Goal: Task Accomplishment & Management: Use online tool/utility

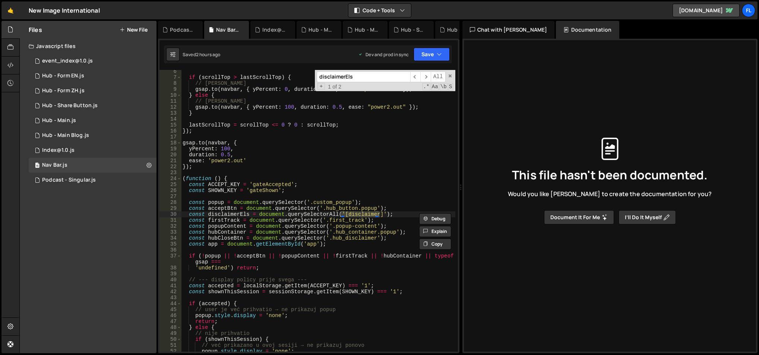
click at [80, 122] on div "2 Hub - Main.js 0" at bounding box center [93, 120] width 128 height 15
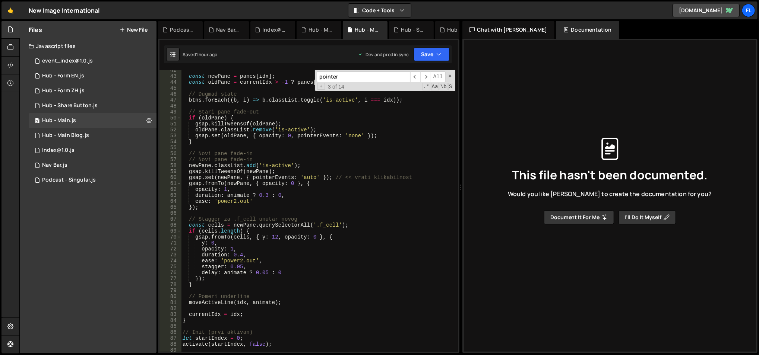
scroll to position [4, 0]
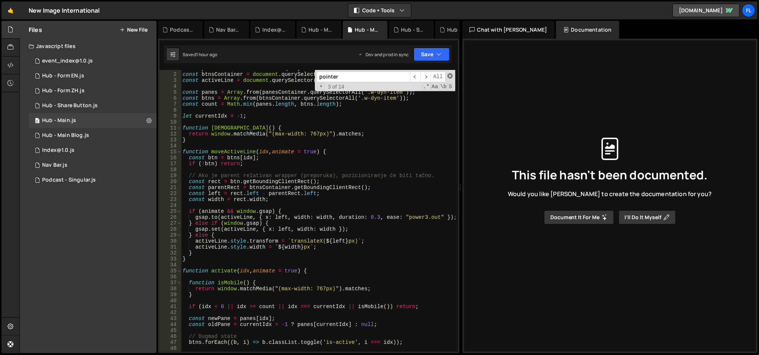
click at [451, 74] on span at bounding box center [449, 75] width 5 height 5
type textarea "btn.style.cursor = 'pointer';"
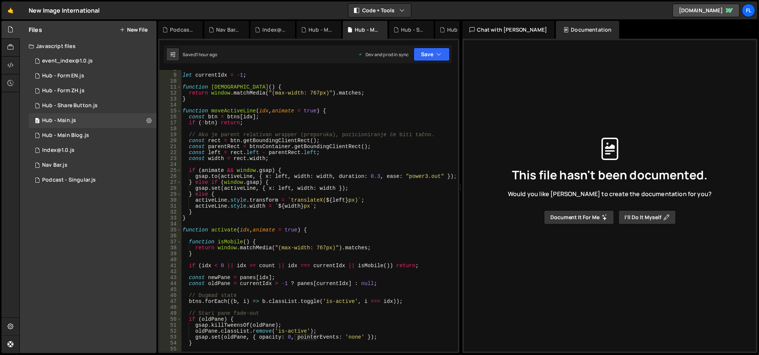
scroll to position [45, 0]
click at [78, 159] on div "11 Nav Bar.js 0" at bounding box center [93, 165] width 128 height 15
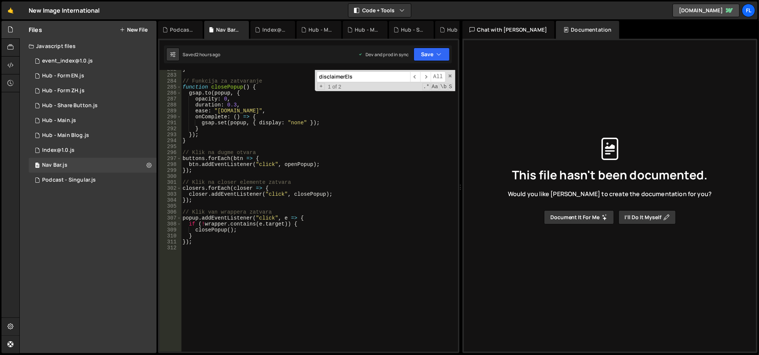
scroll to position [1708, 0]
type textarea "closer.addEventListener("click", closePopup);"
click at [286, 197] on div "} // Funkcija za zatvaranje function closePopup ( ) { gsap . to ( popup , { opa…" at bounding box center [318, 213] width 275 height 295
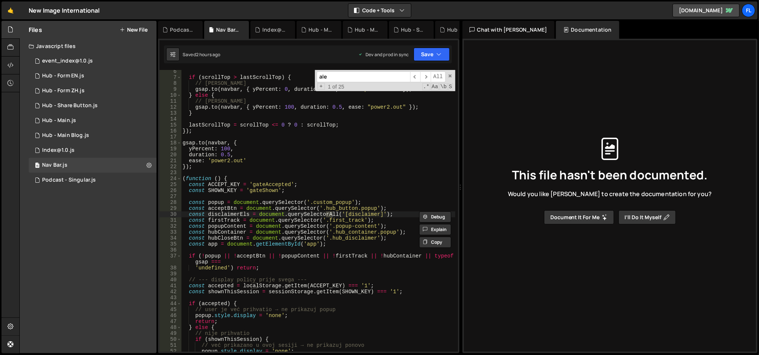
scroll to position [31, 0]
type input "alert"
click at [81, 69] on div "6 Hub - Form EN.js 0" at bounding box center [93, 76] width 128 height 15
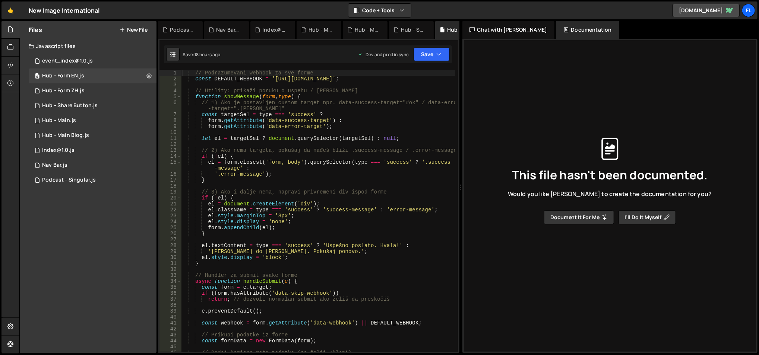
type textarea "// 2) Ako nema targeta, pokušaj da nađeš bliži .success-message / .error-message"
click at [292, 150] on div "// Podrazumevani webhook za sve forme const DEFAULT_WEBHOOK = '[URL][DOMAIN_NAM…" at bounding box center [318, 217] width 275 height 295
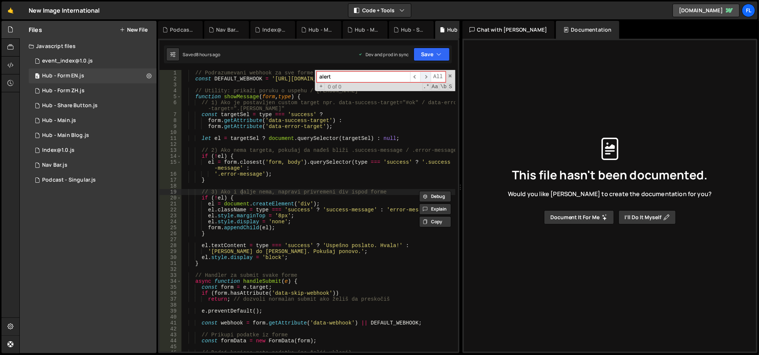
type input "alert"
click at [427, 75] on span "​" at bounding box center [425, 77] width 10 height 11
click at [102, 91] on div "6 Hub - Form ZH.js 0" at bounding box center [93, 90] width 128 height 15
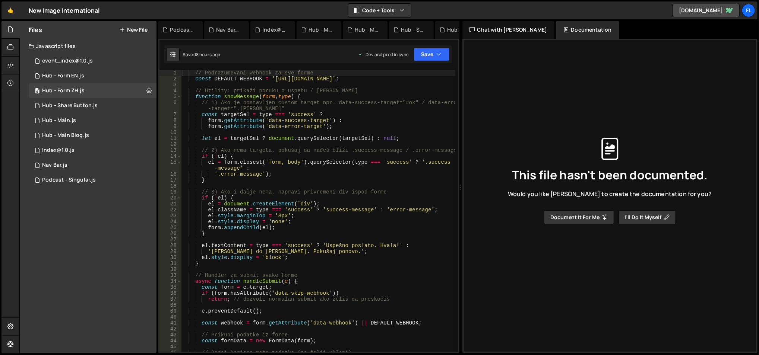
type textarea "let el = targetSel ? document.querySelector(targetSel) : null;"
click at [334, 140] on div "// Podrazumevani webhook za sve forme const DEFAULT_WEBHOOK = '[URL][DOMAIN_NAM…" at bounding box center [318, 217] width 275 height 295
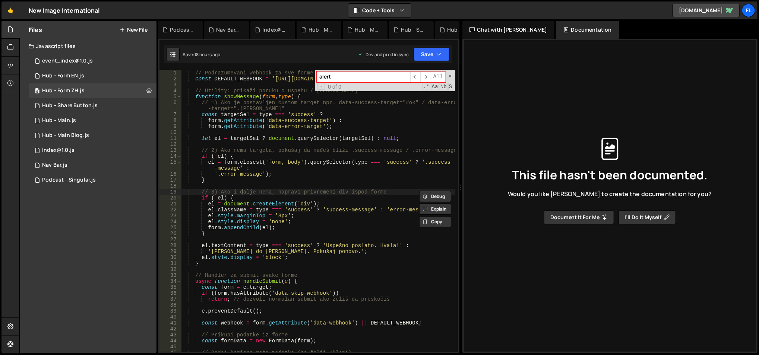
type input "alert"
click at [303, 154] on div "// Podrazumevani webhook za sve forme const DEFAULT_WEBHOOK = '[URL][DOMAIN_NAM…" at bounding box center [318, 217] width 275 height 295
click at [303, 150] on div "// Podrazumevani webhook za sve forme const DEFAULT_WEBHOOK = '[URL][DOMAIN_NAM…" at bounding box center [318, 217] width 275 height 295
click at [303, 150] on div "// Podrazumevani webhook za sve forme const DEFAULT_WEBHOOK = '[URL][DOMAIN_NAM…" at bounding box center [318, 211] width 274 height 282
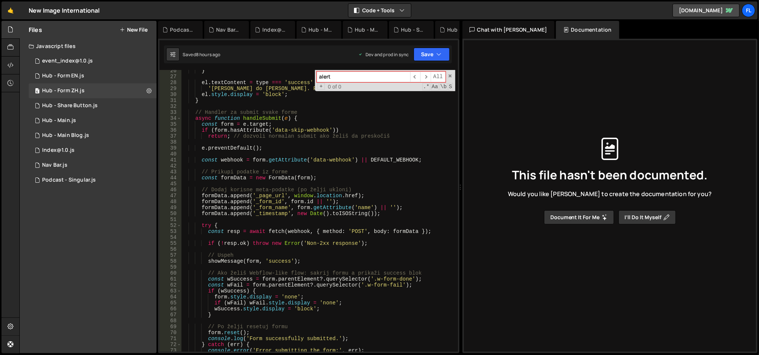
scroll to position [163, 0]
click at [451, 75] on span at bounding box center [449, 75] width 5 height 5
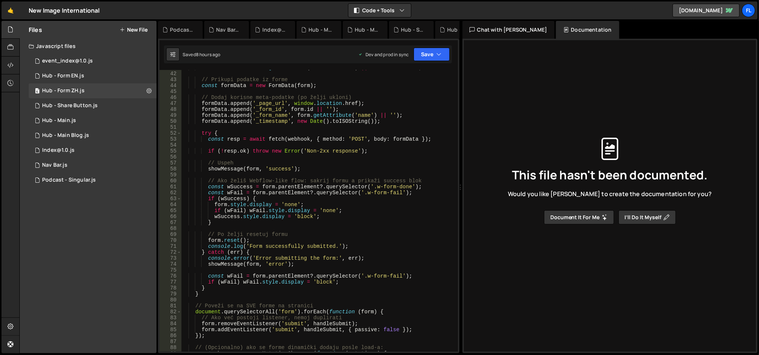
scroll to position [256, 0]
click at [302, 198] on div "const webhook = form . getAttribute ( 'data-webhook' ) || DEFAULT_WEBHOOK ; // …" at bounding box center [318, 212] width 275 height 295
type textarea "if (wSuccess) {"
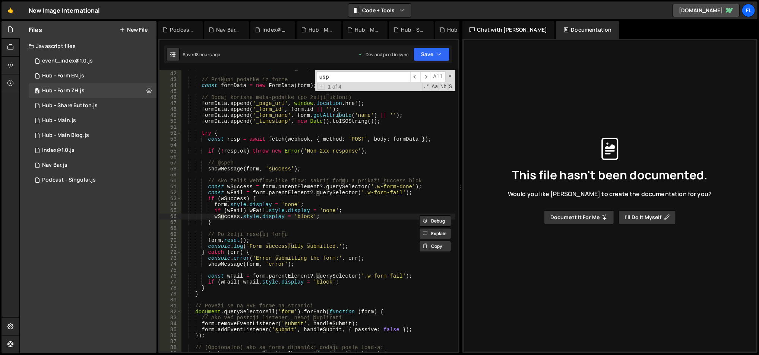
scroll to position [0, 0]
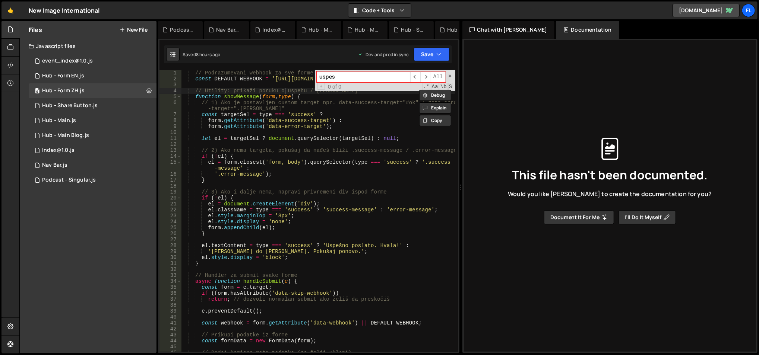
type input "uspes"
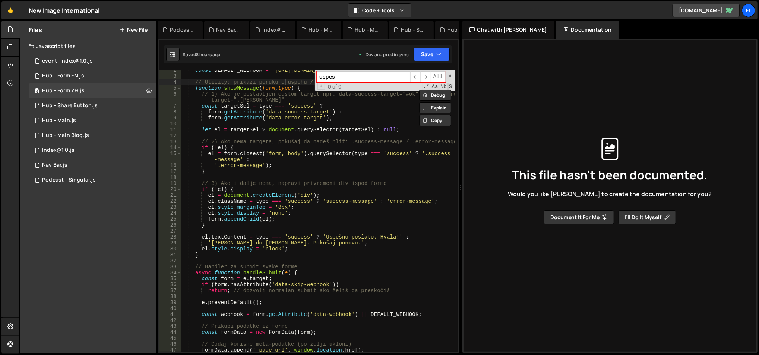
scroll to position [9, 0]
click at [263, 240] on div "const DEFAULT_WEBHOOK = '[URL][DOMAIN_NAME]' ; // Utility: prikaži poruku o usp…" at bounding box center [318, 214] width 275 height 295
click at [224, 237] on div "const DEFAULT_WEBHOOK = '[URL][DOMAIN_NAME]' ; // Utility: prikaži poruku o usp…" at bounding box center [318, 214] width 275 height 295
click at [226, 184] on div "const DEFAULT_WEBHOOK = '[URL][DOMAIN_NAME]' ; // Utility: prikaži poruku o usp…" at bounding box center [318, 214] width 275 height 295
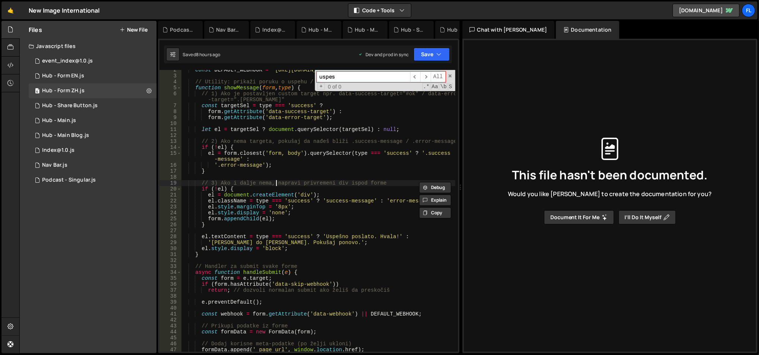
click at [274, 186] on div "const DEFAULT_WEBHOOK = '[URL][DOMAIN_NAME]' ; // Utility: prikaži poruku o usp…" at bounding box center [318, 214] width 275 height 295
click at [291, 212] on div "const DEFAULT_WEBHOOK = '[URL][DOMAIN_NAME]' ; // Utility: prikaži poruku o usp…" at bounding box center [318, 214] width 275 height 295
click at [230, 185] on div "const DEFAULT_WEBHOOK = '[URL][DOMAIN_NAME]' ; // Utility: prikaži poruku o usp…" at bounding box center [318, 214] width 275 height 295
click at [249, 189] on div "const DEFAULT_WEBHOOK = '[URL][DOMAIN_NAME]' ; // Utility: prikaži poruku o usp…" at bounding box center [318, 214] width 275 height 295
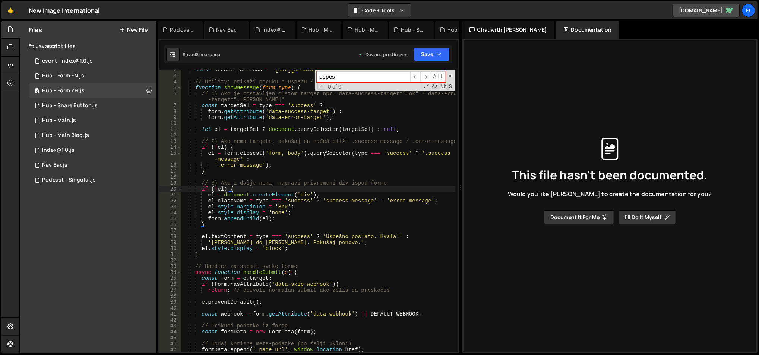
scroll to position [31, 0]
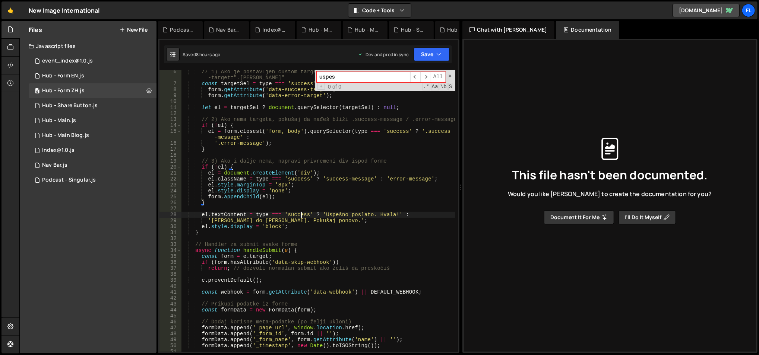
click at [301, 217] on div "// 1) Ako je postavljen custom target npr. data-success-target="#ok" / data-err…" at bounding box center [318, 219] width 275 height 301
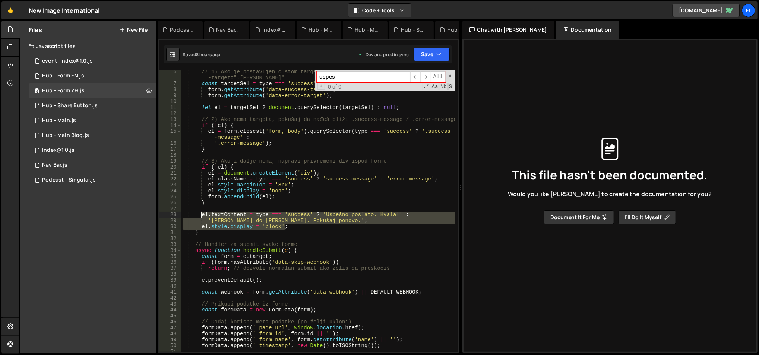
drag, startPoint x: 307, startPoint y: 226, endPoint x: 201, endPoint y: 216, distance: 107.1
click at [201, 216] on div "// 1) Ako je postavljen custom target npr. data-success-target="#ok" / data-err…" at bounding box center [318, 219] width 275 height 301
type textarea "el.textContent = type === 'success' ? 'Uspešno poslato. Hvala!' : '[PERSON_NAME…"
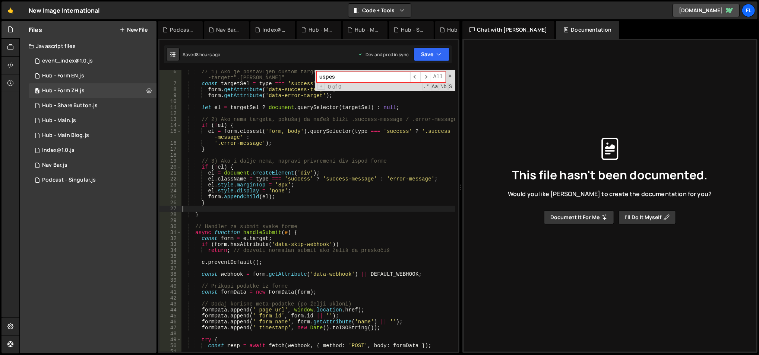
type textarea "}"
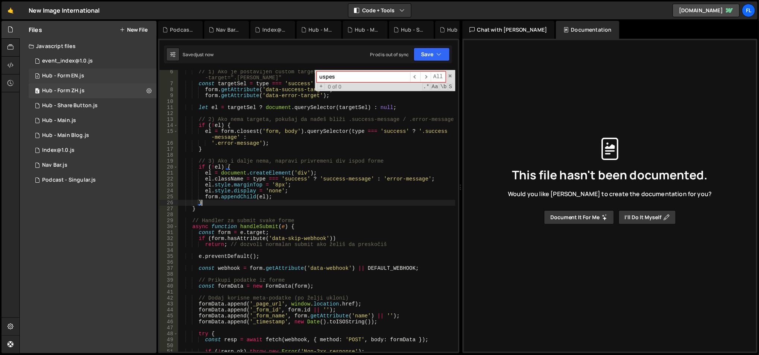
click at [104, 81] on div "6 Hub - Form EN.js 0" at bounding box center [93, 76] width 128 height 15
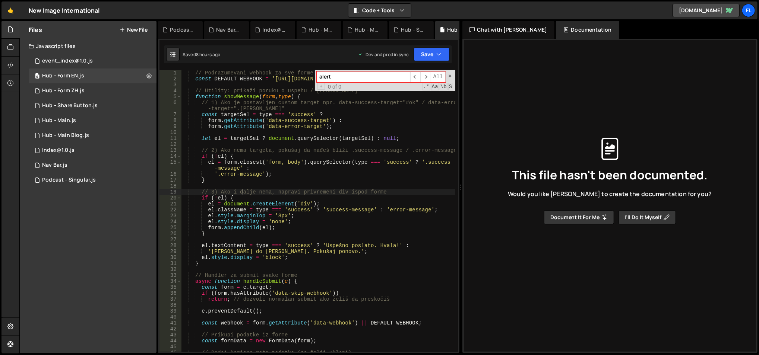
type textarea "'.error-message');"
click at [265, 177] on div "// Podrazumevani webhook za sve forme const DEFAULT_WEBHOOK = '[URL][DOMAIN_NAM…" at bounding box center [318, 217] width 275 height 295
paste input "el.textContent = type === 'success' ? 'Uspešno poslato. Hvala!' : '[PERSON_NAME…"
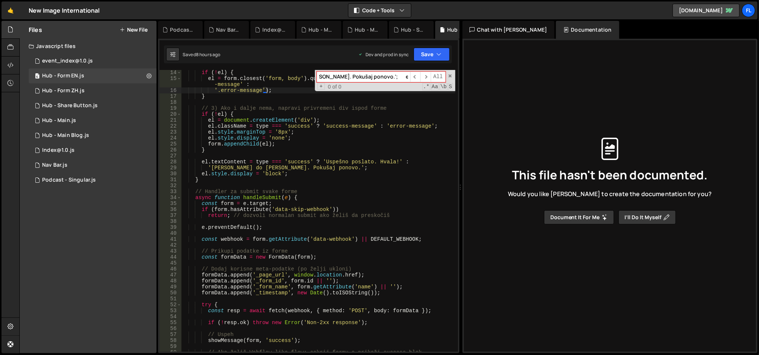
scroll to position [84, 0]
type input "el.textContent = type === 'success' ? 'Uspešno poslato. Hvala!' : '[PERSON_NAME…"
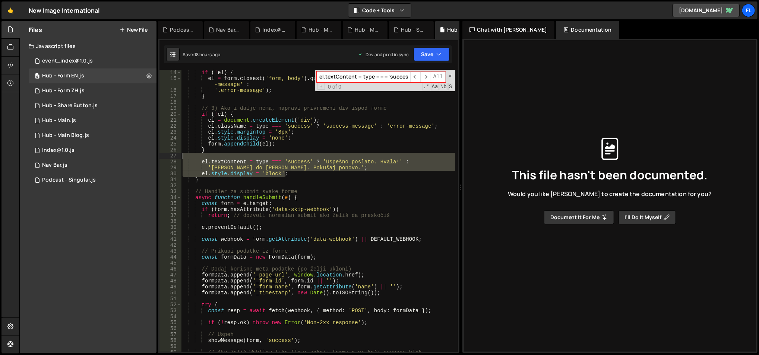
drag, startPoint x: 175, startPoint y: 157, endPoint x: 170, endPoint y: 157, distance: 4.8
click at [170, 157] on div "el.style.display = 'block'; 14 15 16 17 18 19 20 21 22 23 24 25 26 27 28 29 30 …" at bounding box center [308, 211] width 298 height 282
type textarea "el.textContent = type === 'success' ? 'Uspešno poslato. Hvala!' :"
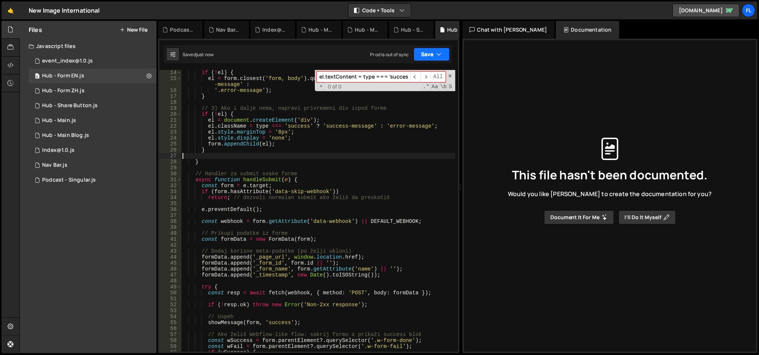
click at [421, 56] on button "Save" at bounding box center [431, 54] width 36 height 13
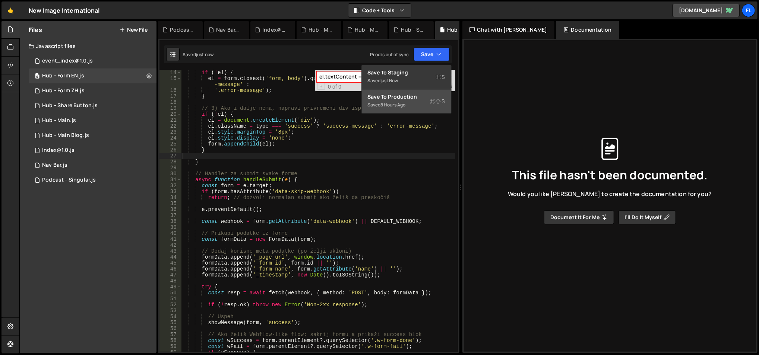
click at [402, 104] on div "8 hours ago" at bounding box center [393, 105] width 25 height 6
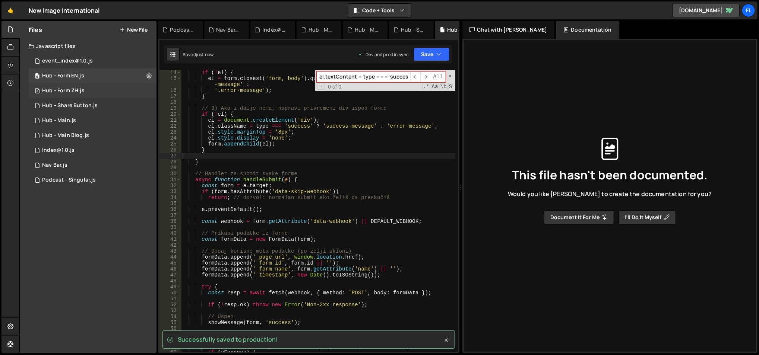
click at [90, 88] on div "6 Hub - Form ZH.js 0" at bounding box center [93, 90] width 128 height 15
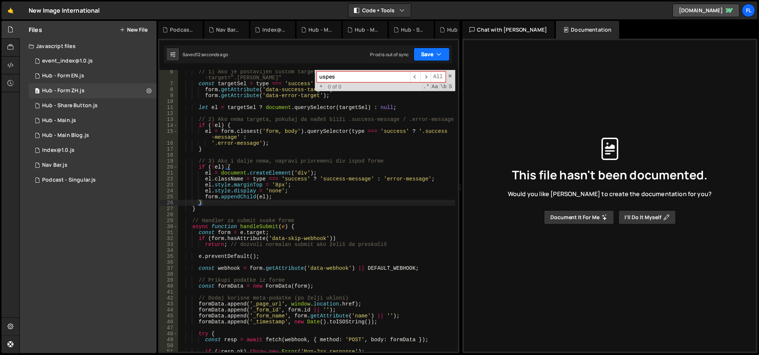
click at [437, 57] on icon "button" at bounding box center [439, 54] width 5 height 7
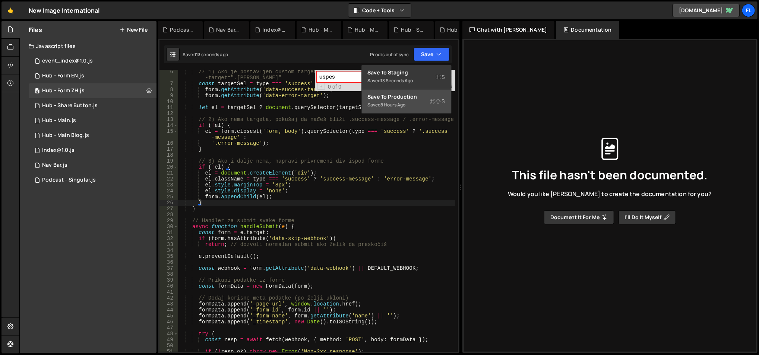
click at [411, 98] on div "Save to Production S" at bounding box center [406, 96] width 77 height 7
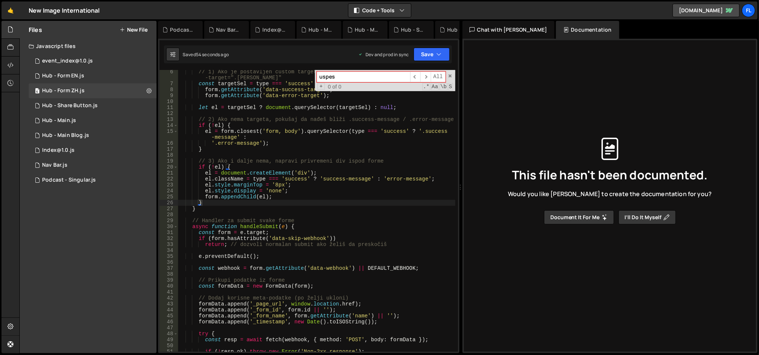
click at [446, 75] on div "uspes ​ ​ All Replace All + 0 of 0 .* Aa \b S" at bounding box center [385, 80] width 140 height 21
drag, startPoint x: 451, startPoint y: 77, endPoint x: 440, endPoint y: 84, distance: 12.8
click at [451, 77] on span at bounding box center [449, 75] width 5 height 5
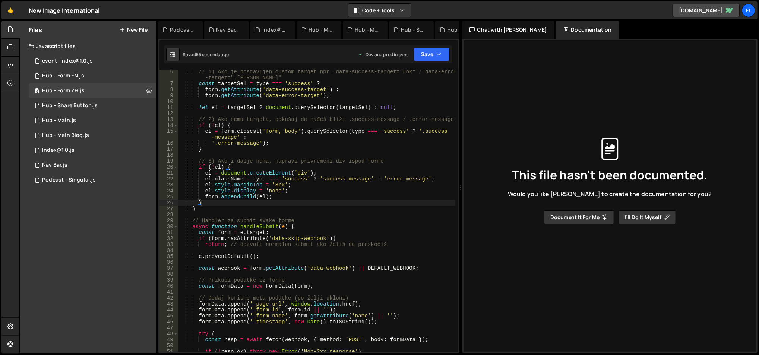
click at [324, 153] on div "// 1) Ako je postavljen custom target npr. data-success-target="#ok" / data-err…" at bounding box center [317, 219] width 278 height 301
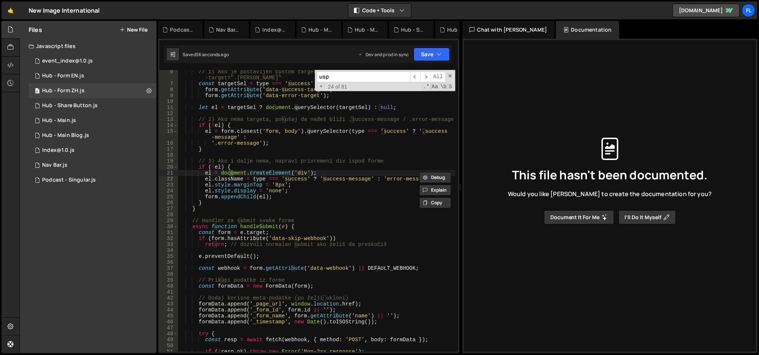
scroll to position [186, 0]
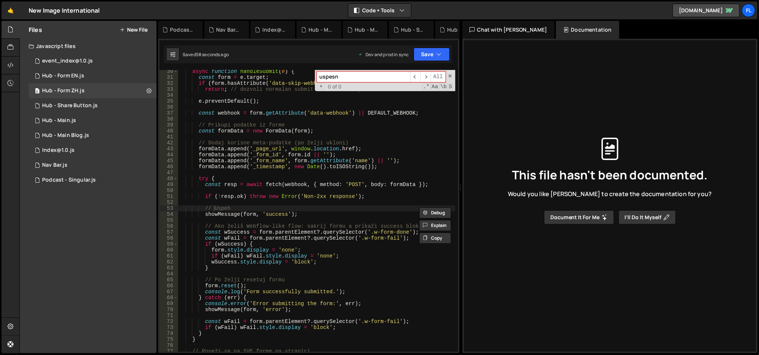
type input "uspes"
click at [450, 78] on span at bounding box center [449, 75] width 5 height 5
type textarea "// Uspeh"
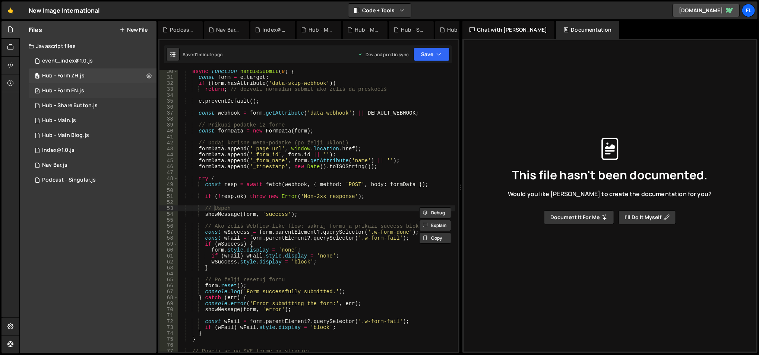
click at [102, 85] on div "6 Hub - Form EN.js 0" at bounding box center [93, 90] width 128 height 15
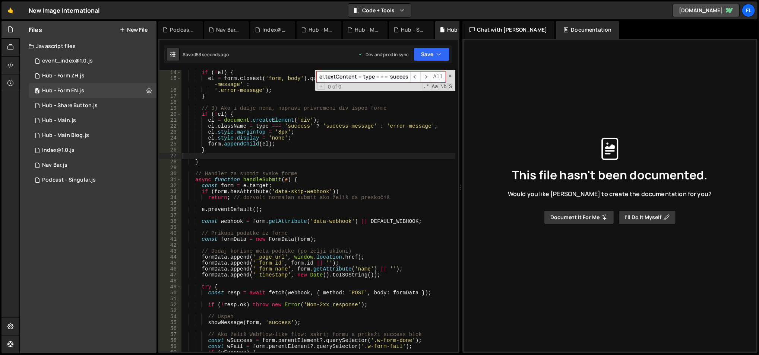
type textarea "el = document.createElement('div');"
click at [241, 119] on div "if ( ! el ) { el = form . closest ( 'form, body' ) . querySelector ( type === '…" at bounding box center [318, 217] width 275 height 295
paste input "uspes"
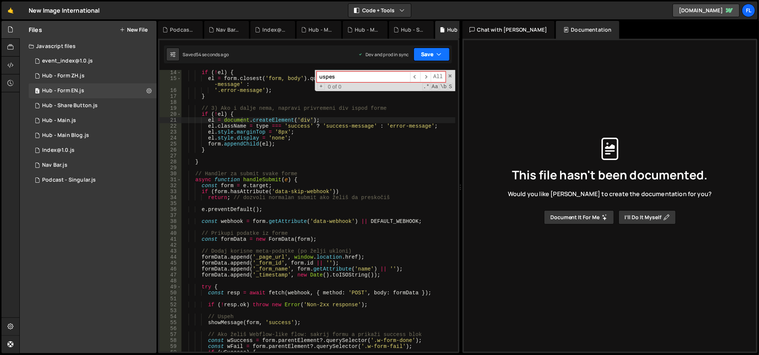
type input "uspes"
click at [430, 53] on button "Save" at bounding box center [431, 54] width 36 height 13
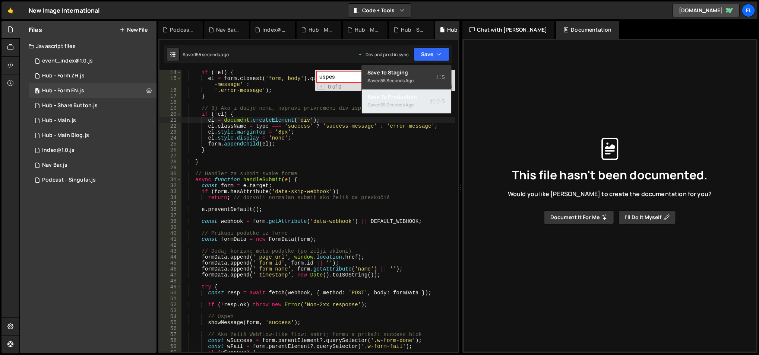
click at [407, 104] on div "55 seconds ago" at bounding box center [397, 105] width 33 height 6
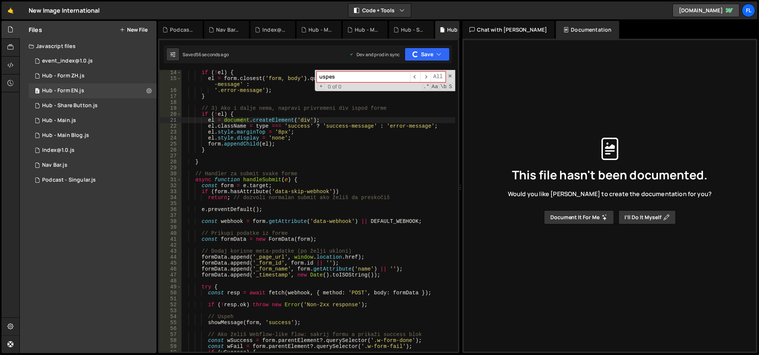
click at [322, 158] on div "if ( ! el ) { el = form . closest ( 'form, body' ) . querySelector ( type === '…" at bounding box center [318, 217] width 275 height 295
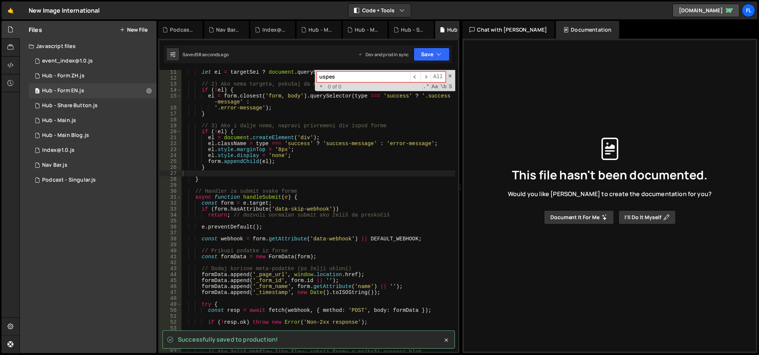
scroll to position [66, 0]
type textarea "el.style.display = 'none';"
click at [322, 158] on div "let el = targetSel ? document . querySelector ( targetSel ) : null ; // 2) Ako …" at bounding box center [318, 216] width 275 height 295
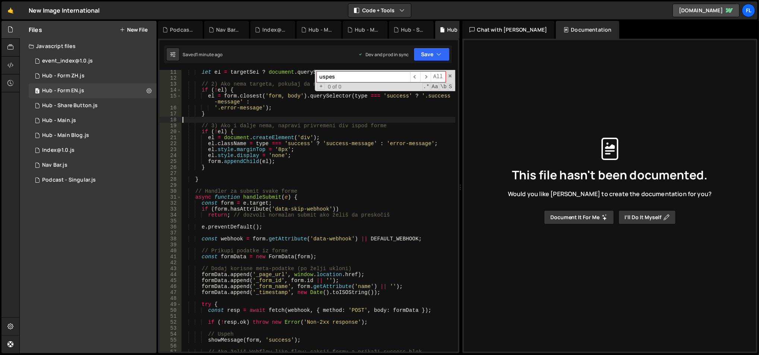
click at [338, 121] on div "let el = targetSel ? document . querySelector ( targetSel ) : null ; // 2) Ako …" at bounding box center [318, 216] width 275 height 295
paste input
type input "prijavili"
click at [428, 78] on span "​" at bounding box center [425, 77] width 10 height 11
drag, startPoint x: 449, startPoint y: 77, endPoint x: 390, endPoint y: 108, distance: 66.7
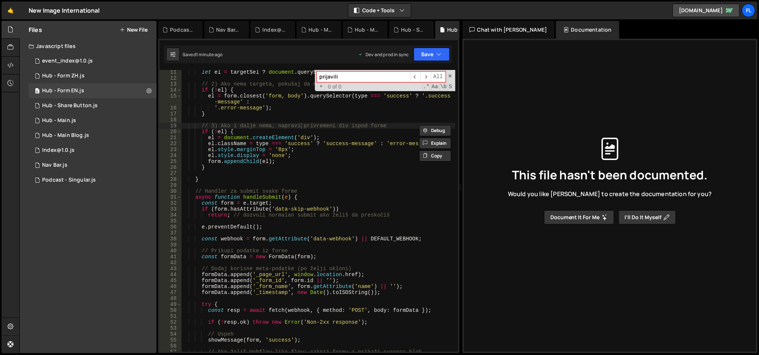
click at [449, 76] on span at bounding box center [449, 75] width 5 height 5
type textarea "// 3) Ako i dalje nema, napravi privremeni div ispod forme"
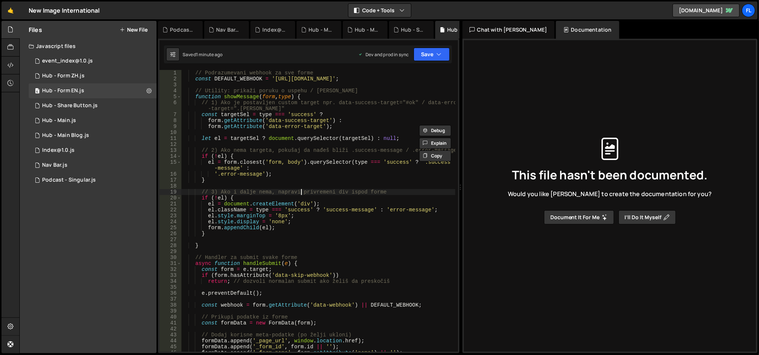
scroll to position [0, 0]
click at [98, 80] on div "6 Hub - Form ZH.js 0" at bounding box center [93, 76] width 128 height 15
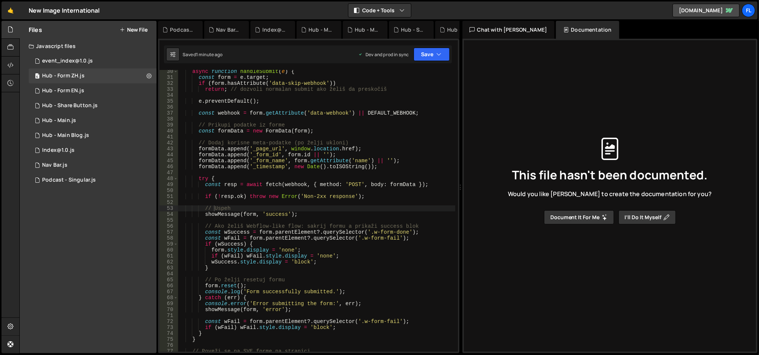
type textarea "// Dodaj korisne meta-podatke (po želji ukloni)"
click at [317, 140] on div "async function handleSubmit ( e ) { const form = e . target ; if ( form . hasAt…" at bounding box center [317, 216] width 278 height 295
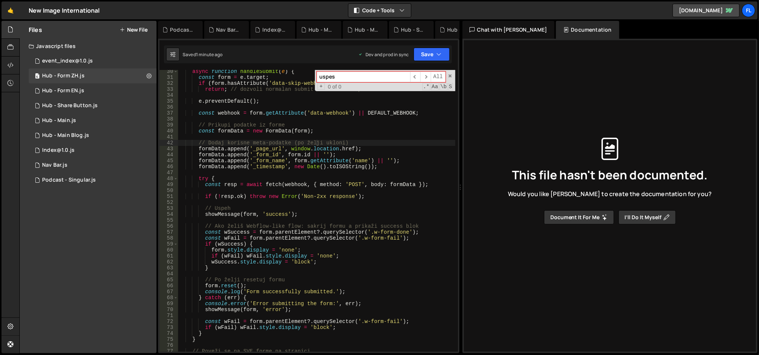
paste input "prijavili"
type input "prijavili"
click at [258, 187] on div "async function handleSubmit ( e ) { const form = e . target ; if ( form . hasAt…" at bounding box center [317, 216] width 278 height 295
click at [224, 212] on div "async function handleSubmit ( e ) { const form = e . target ; if ( form . hasAt…" at bounding box center [317, 216] width 278 height 295
type textarea "showMessage(form, 'success');"
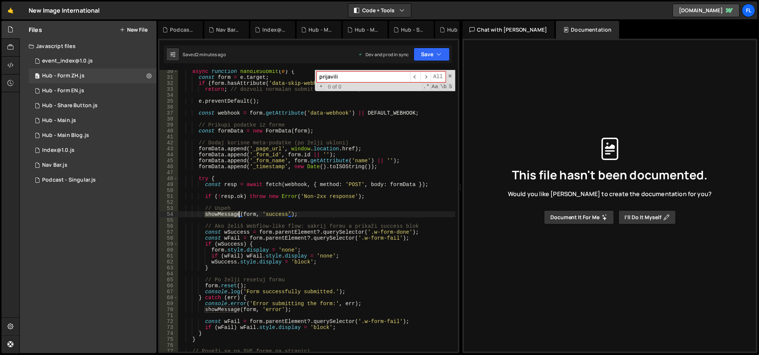
click at [224, 212] on div "async function handleSubmit ( e ) { const form = e . target ; if ( form . hasAt…" at bounding box center [317, 216] width 278 height 295
type input "showMessage"
click at [424, 78] on span "​" at bounding box center [425, 77] width 10 height 11
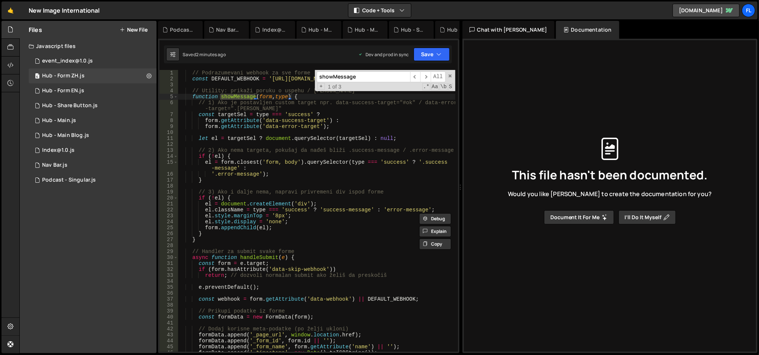
type textarea "el = form.closest('form, body').querySelector(type === 'success' ? '.success-me…"
click at [345, 161] on div "// Podrazumevani webhook za sve forme const DEFAULT_WEBHOOK = '[URL][DOMAIN_NAM…" at bounding box center [317, 217] width 278 height 295
click at [449, 77] on span at bounding box center [449, 75] width 5 height 5
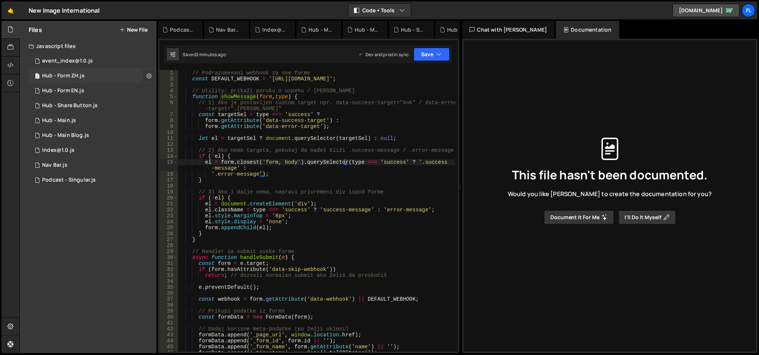
click at [148, 76] on icon at bounding box center [148, 75] width 5 height 7
type input "Hub - Form ZH"
radio input "true"
checkbox input "true"
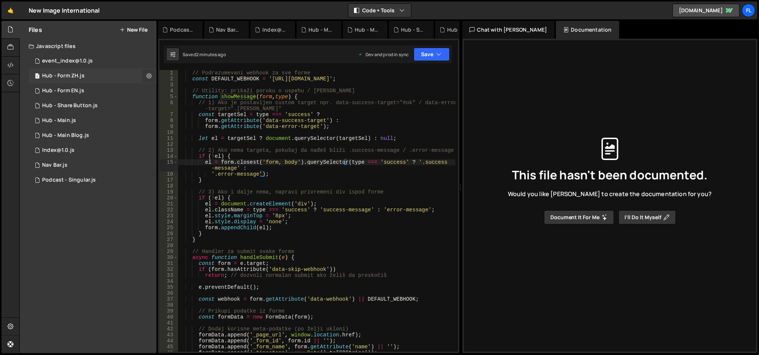
checkbox input "true"
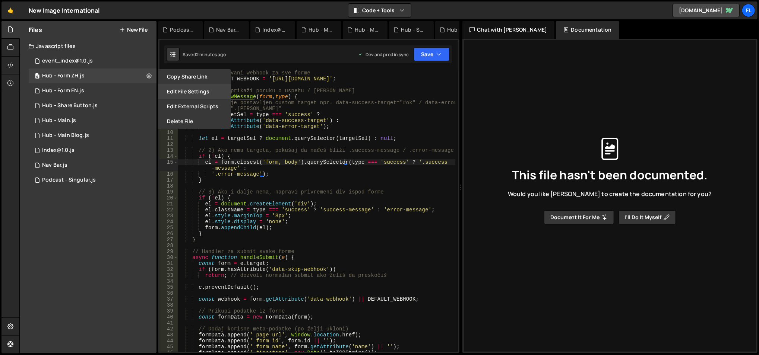
click at [173, 89] on button "Edit File Settings" at bounding box center [194, 91] width 73 height 15
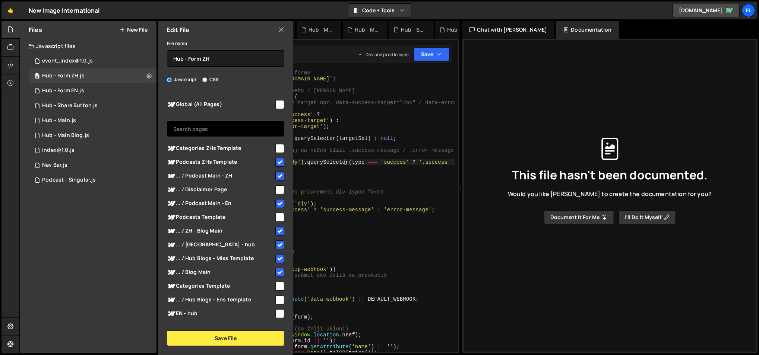
click at [203, 127] on input "text" at bounding box center [225, 129] width 117 height 16
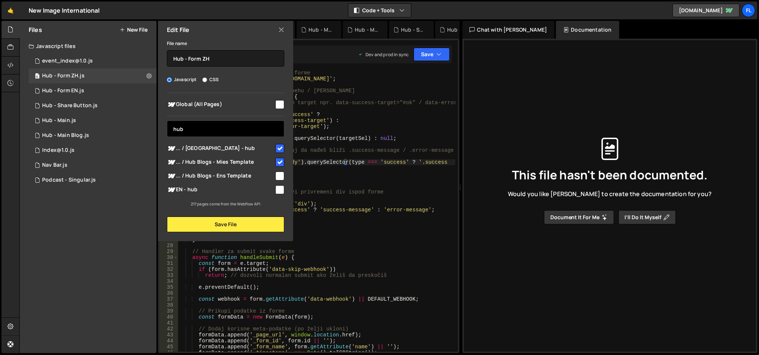
type input "hub"
click at [236, 178] on span "... / Hub Blogs - Ens Template" at bounding box center [220, 176] width 107 height 9
checkbox input "false"
click at [281, 26] on icon at bounding box center [281, 30] width 6 height 8
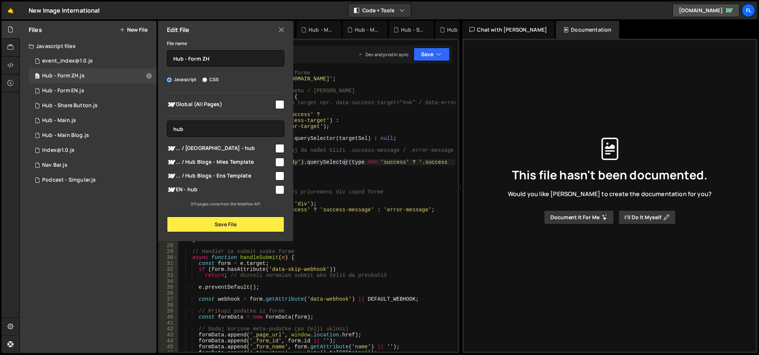
checkbox input "false"
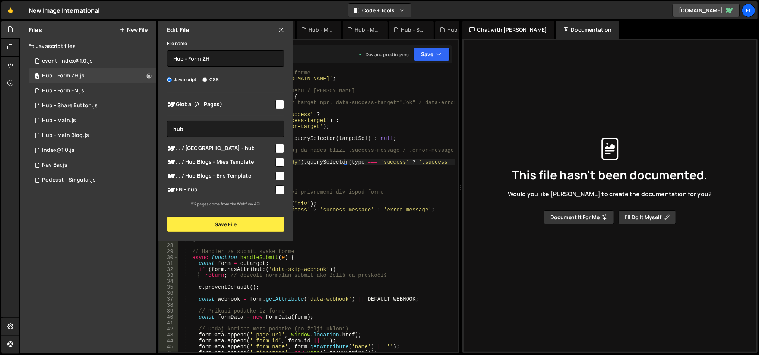
checkbox input "false"
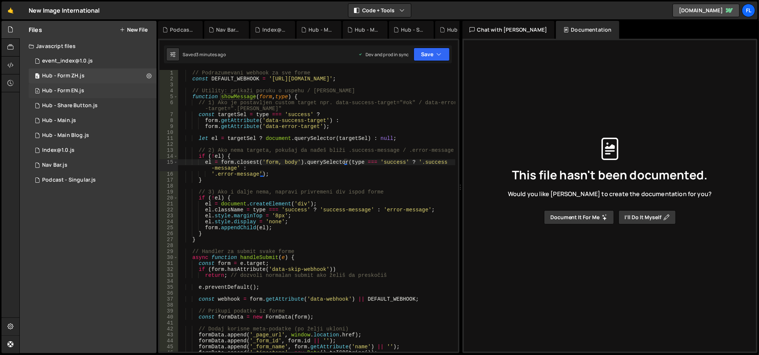
click at [149, 88] on div "6 Hub - Form EN.js 0" at bounding box center [93, 90] width 128 height 15
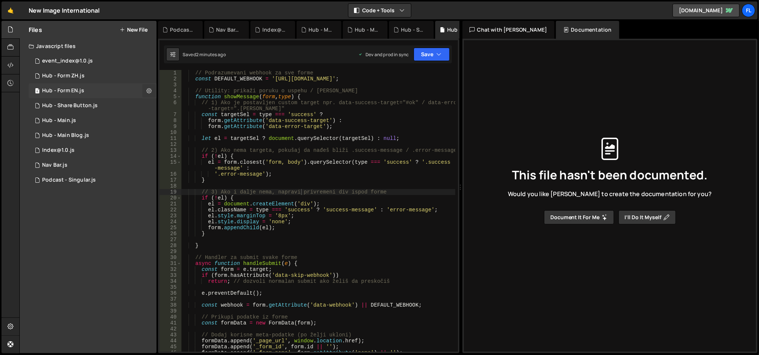
click at [150, 88] on icon at bounding box center [148, 90] width 5 height 7
type input "Hub - Form EN"
radio input "true"
checkbox input "true"
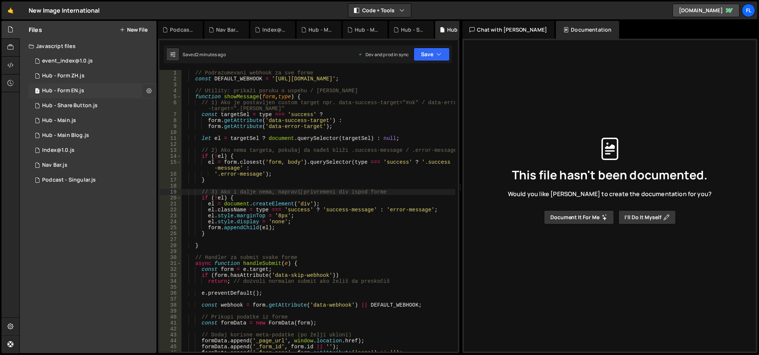
checkbox input "true"
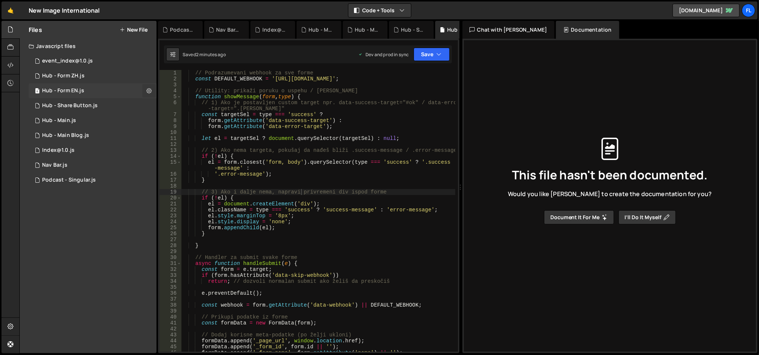
checkbox input "true"
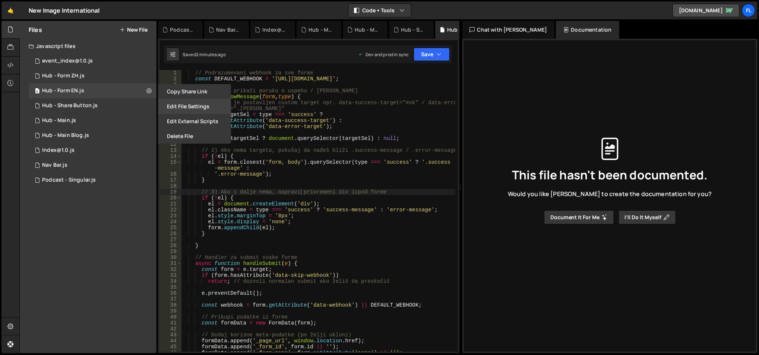
click at [169, 105] on button "Edit File Settings" at bounding box center [194, 106] width 73 height 15
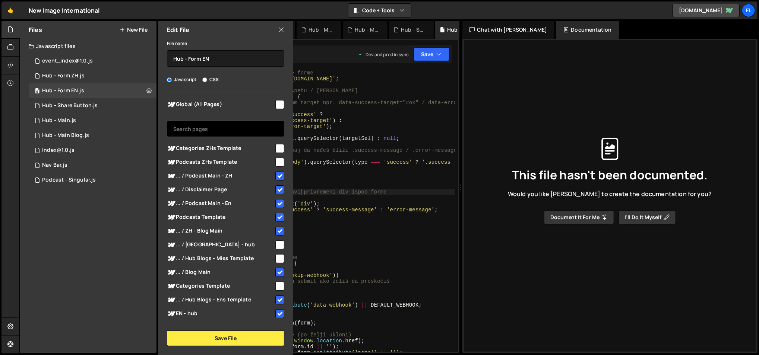
click at [221, 124] on input "text" at bounding box center [225, 129] width 117 height 16
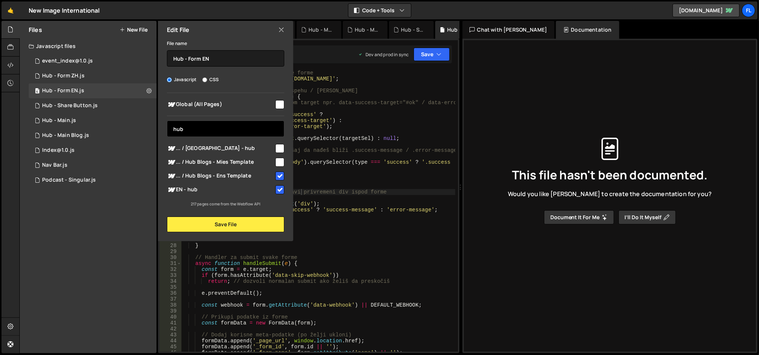
type input "hub"
type textarea "el = form.closest('form, body').querySelector(type === 'success' ? '.success-me…"
click at [367, 161] on div "// Podrazumevani webhook za sve forme const DEFAULT_WEBHOOK = '[URL][DOMAIN_NAM…" at bounding box center [318, 217] width 275 height 295
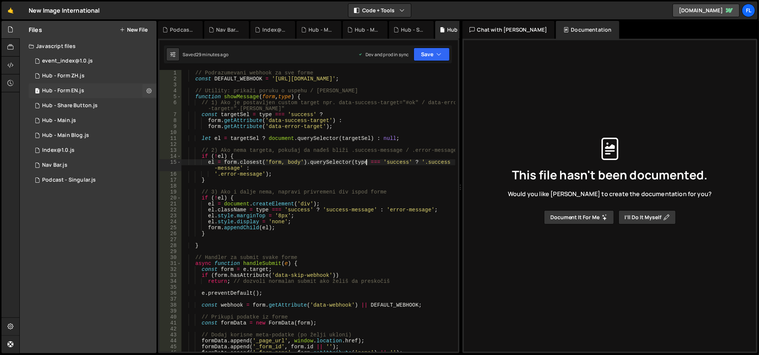
click at [97, 88] on div "6 Hub - Form EN.js 0" at bounding box center [93, 90] width 128 height 15
click at [101, 73] on div "6 Hub - Form ZH.js 0" at bounding box center [93, 76] width 128 height 15
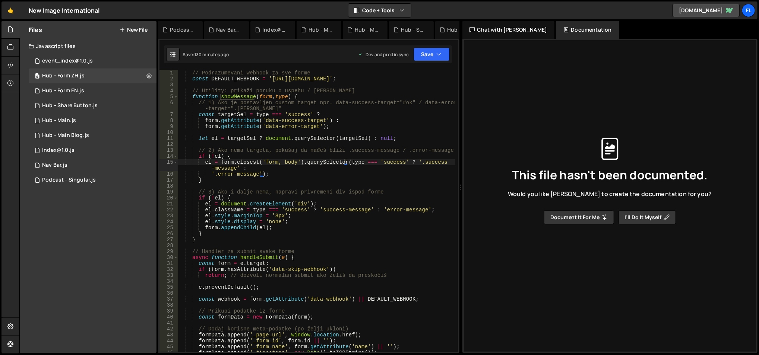
click at [350, 78] on div "// Podrazumevani webhook za sve forme const DEFAULT_WEBHOOK = '[URL][DOMAIN_NAM…" at bounding box center [317, 217] width 278 height 295
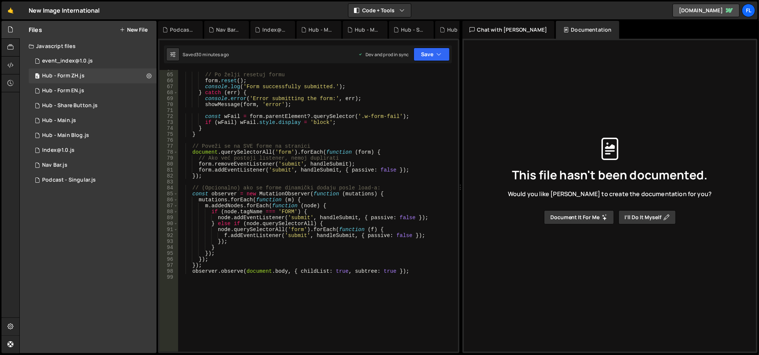
scroll to position [391, 0]
click at [366, 118] on div "// Po želji resetuj formu form . reset ( ) ; console . log ( 'Form successfully…" at bounding box center [317, 213] width 278 height 295
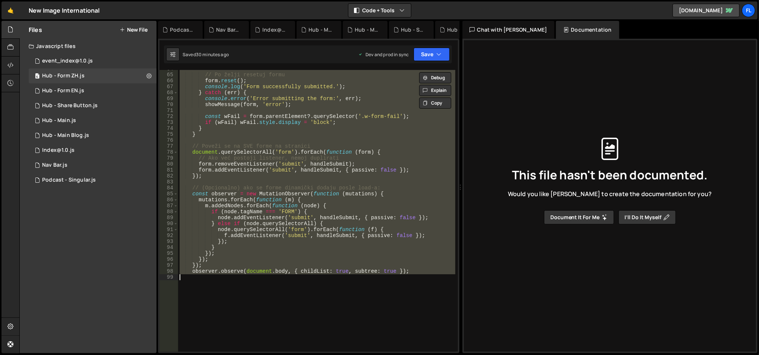
click at [316, 135] on div "// Po želji resetuj formu form . reset ( ) ; console . log ( 'Form successfully…" at bounding box center [316, 211] width 277 height 282
click at [94, 76] on div "6 Hub - Form ZH.js 0" at bounding box center [93, 76] width 128 height 15
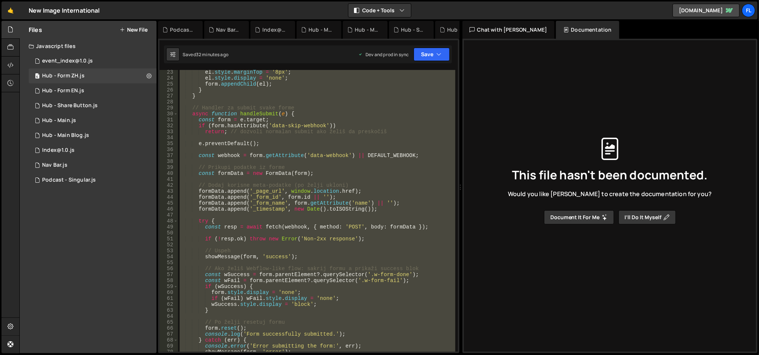
scroll to position [0, 0]
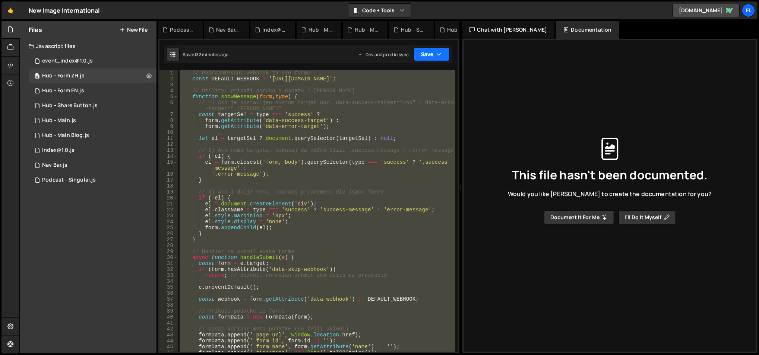
click at [437, 55] on icon "button" at bounding box center [439, 54] width 5 height 7
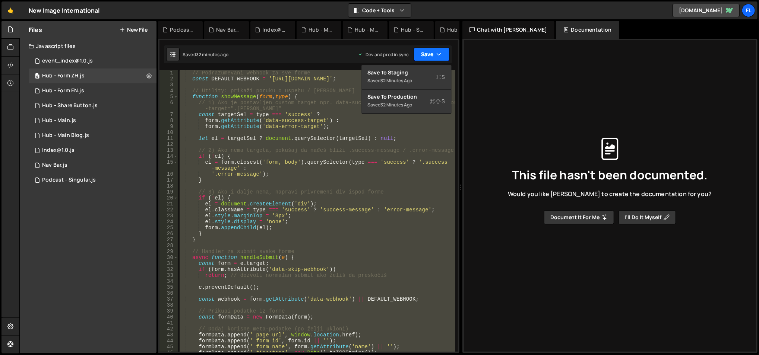
click at [435, 51] on button "Save" at bounding box center [431, 54] width 36 height 13
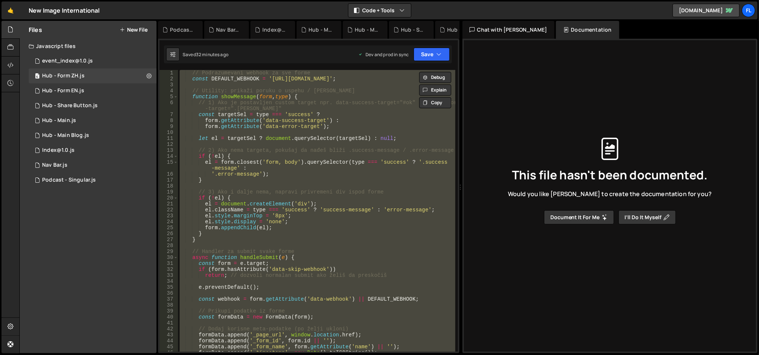
click at [331, 112] on div "// Podrazumevani webhook za sve forme const DEFAULT_WEBHOOK = '[URL][DOMAIN_NAM…" at bounding box center [316, 211] width 277 height 282
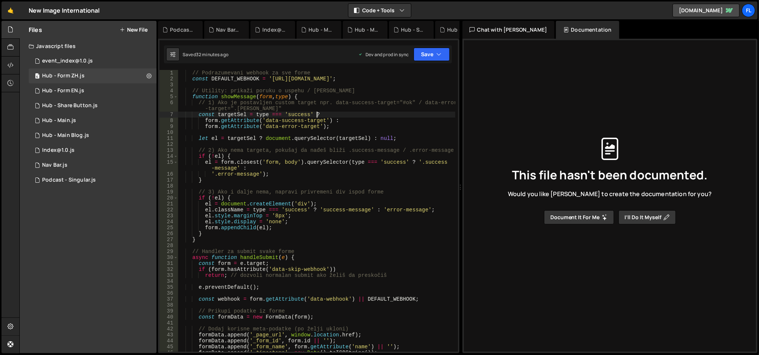
click at [324, 77] on div "// Podrazumevani webhook za sve forme const DEFAULT_WEBHOOK = '[URL][DOMAIN_NAM…" at bounding box center [317, 217] width 278 height 295
type textarea "const DEFAULT_WEBHOOK = '[URL][DOMAIN_NAME]';"
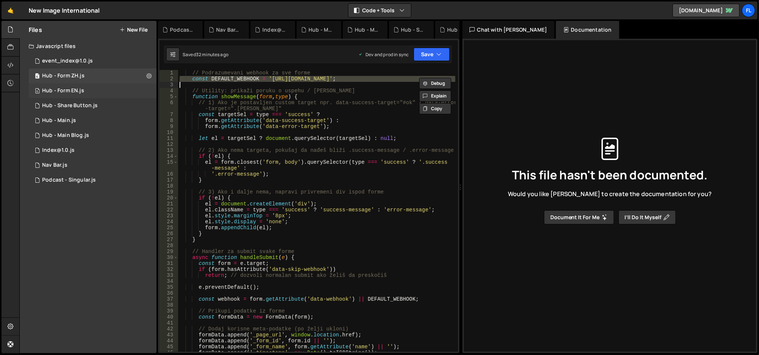
click at [115, 91] on div "6 Hub - Form EN.js 0" at bounding box center [93, 90] width 128 height 15
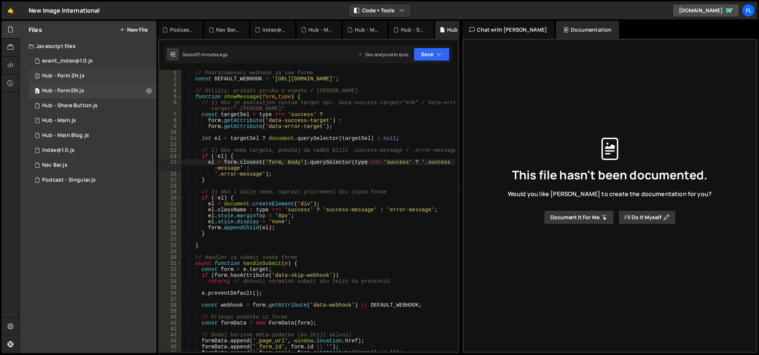
click at [87, 80] on div "6 Hub - Form ZH.js 0" at bounding box center [93, 76] width 128 height 15
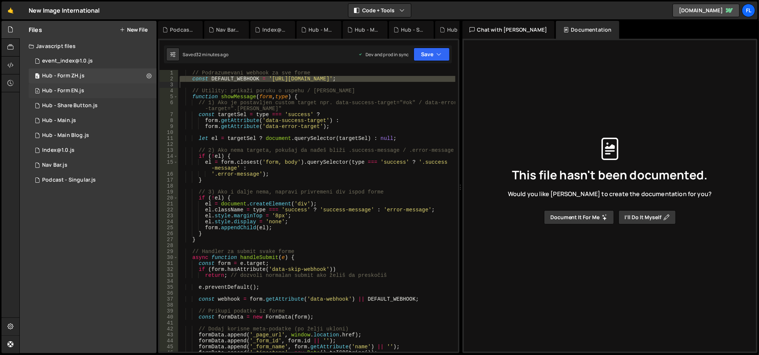
click at [82, 91] on div "Hub - Form EN.js" at bounding box center [63, 91] width 42 height 7
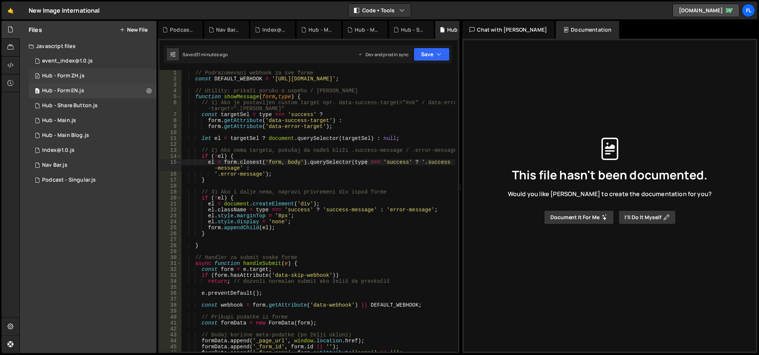
click at [91, 73] on div "6 Hub - Form ZH.js 0" at bounding box center [93, 76] width 128 height 15
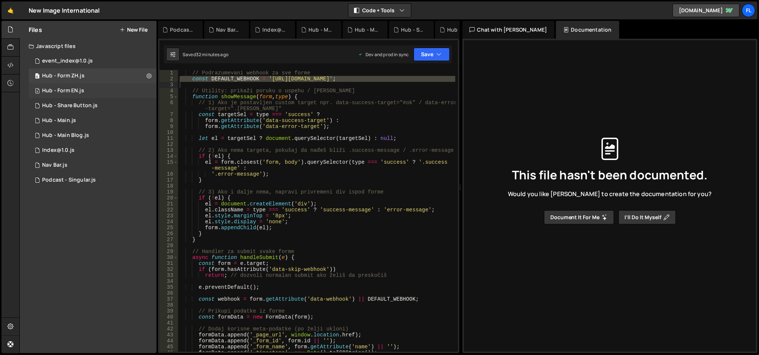
click at [87, 85] on div "6 Hub - Form EN.js 0" at bounding box center [93, 90] width 128 height 15
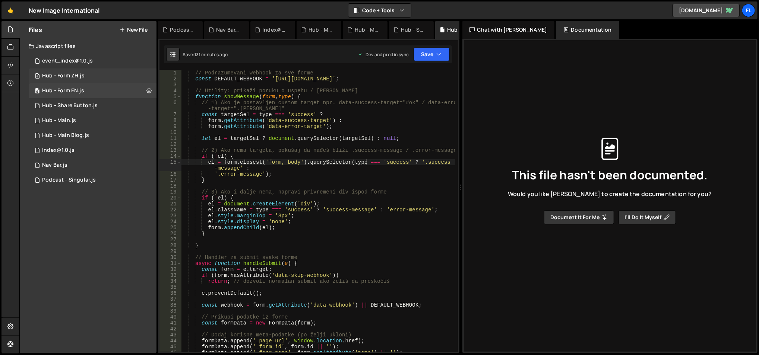
click at [88, 73] on div "6 Hub - Form ZH.js 0" at bounding box center [93, 76] width 128 height 15
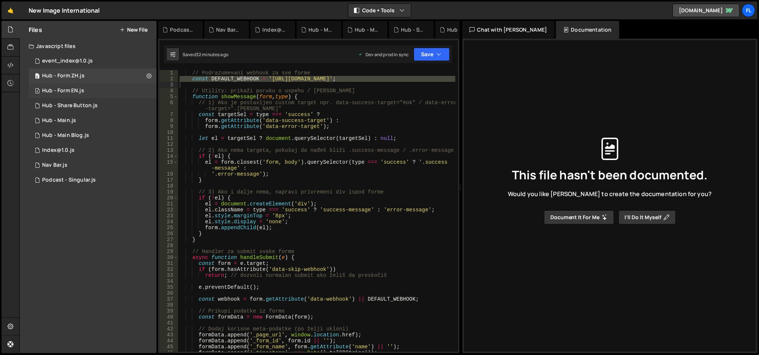
click at [86, 84] on div "6 Hub - Form EN.js 0" at bounding box center [93, 90] width 128 height 15
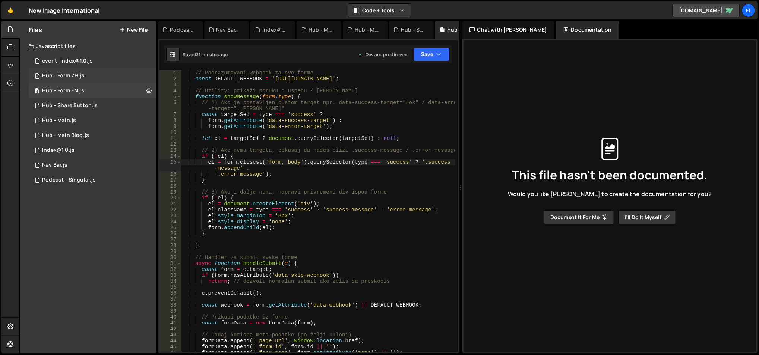
click at [87, 69] on div "6 Hub - Form ZH.js 0" at bounding box center [93, 76] width 128 height 15
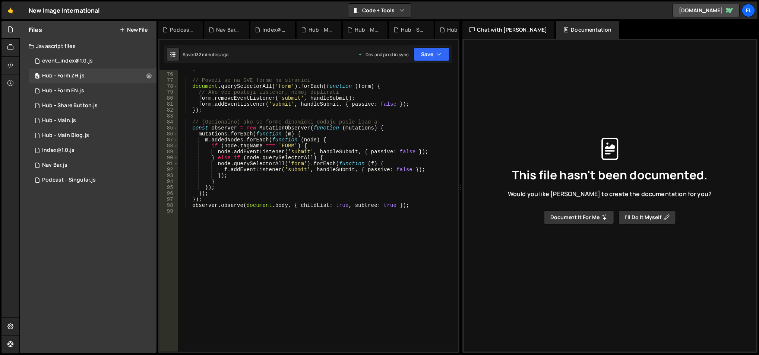
scroll to position [457, 0]
click at [75, 89] on div "Hub - Form EN.js" at bounding box center [63, 91] width 42 height 7
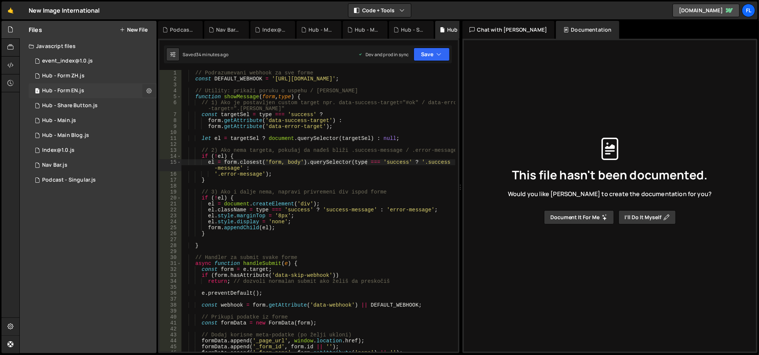
click at [150, 88] on icon at bounding box center [148, 90] width 5 height 7
type input "Hub - Form EN"
radio input "true"
checkbox input "true"
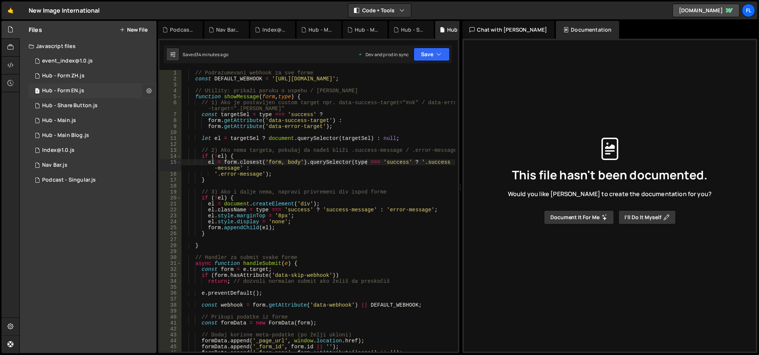
checkbox input "true"
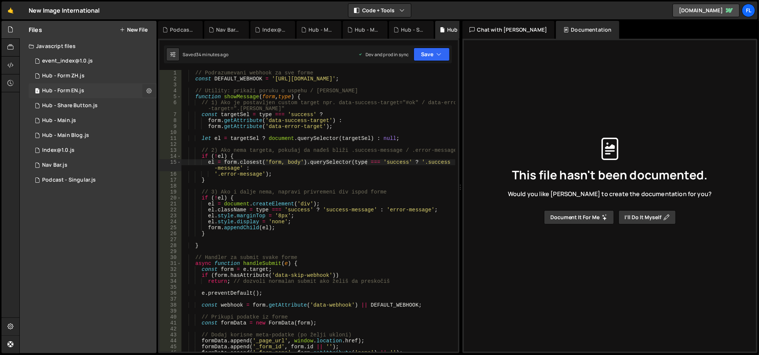
checkbox input "true"
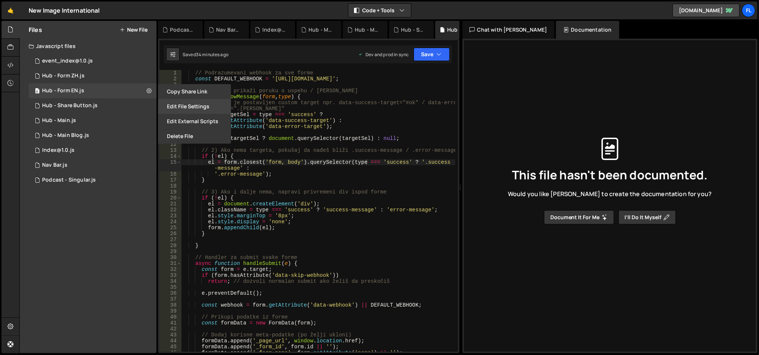
click at [180, 113] on button "Edit File Settings" at bounding box center [194, 106] width 73 height 15
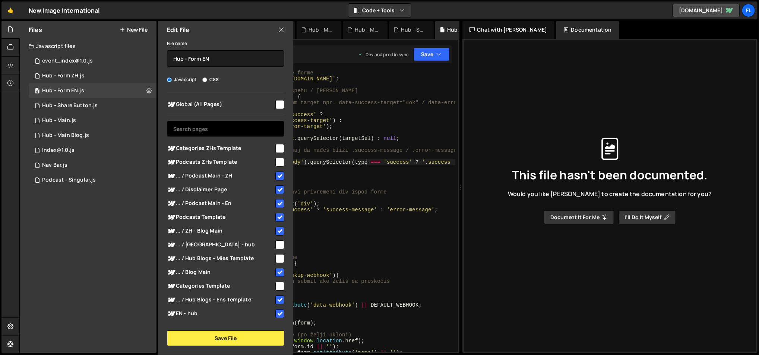
click at [226, 124] on input "text" at bounding box center [225, 129] width 117 height 16
type input "hub"
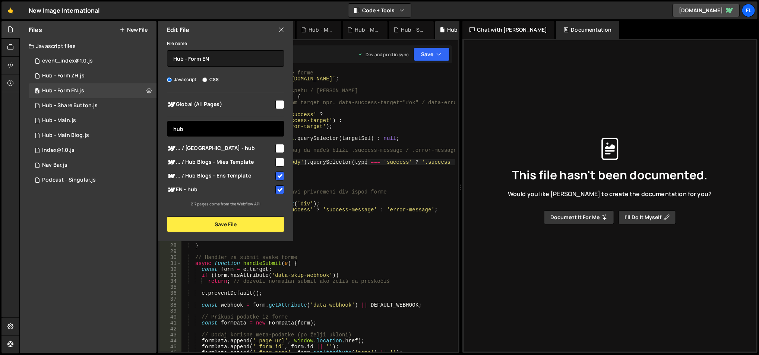
click at [226, 124] on input "hub" at bounding box center [225, 129] width 117 height 16
type input "podcast"
click at [275, 163] on input "checkbox" at bounding box center [279, 162] width 9 height 9
checkbox input "false"
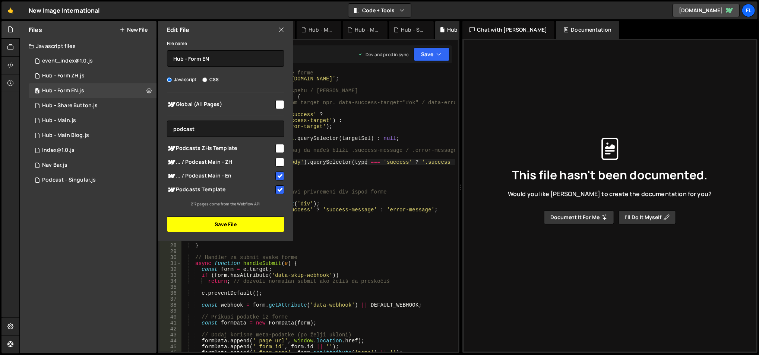
click at [242, 227] on button "Save File" at bounding box center [225, 225] width 117 height 16
checkbox input "false"
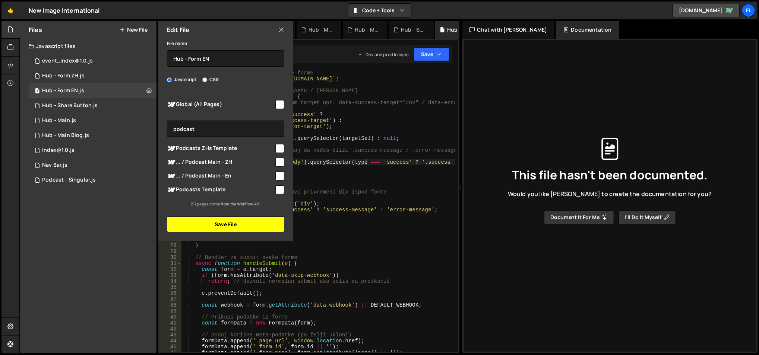
checkbox input "false"
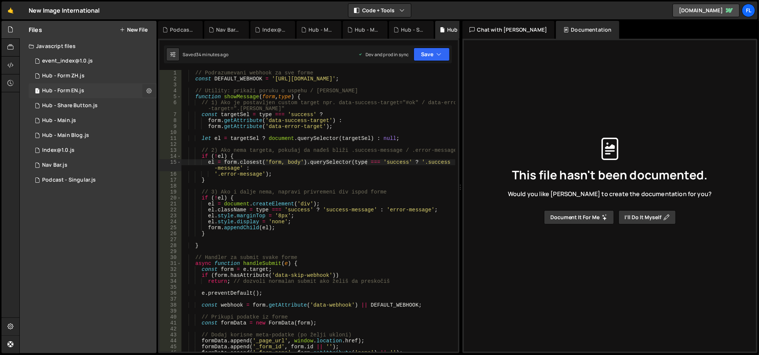
click at [148, 92] on icon at bounding box center [148, 90] width 5 height 7
type input "Hub - Form EN"
radio input "true"
checkbox input "true"
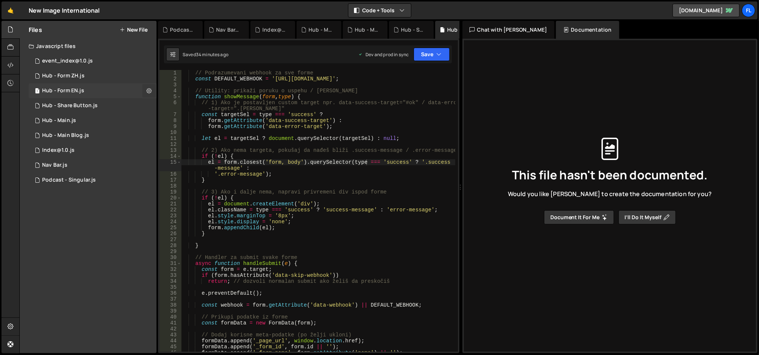
checkbox input "true"
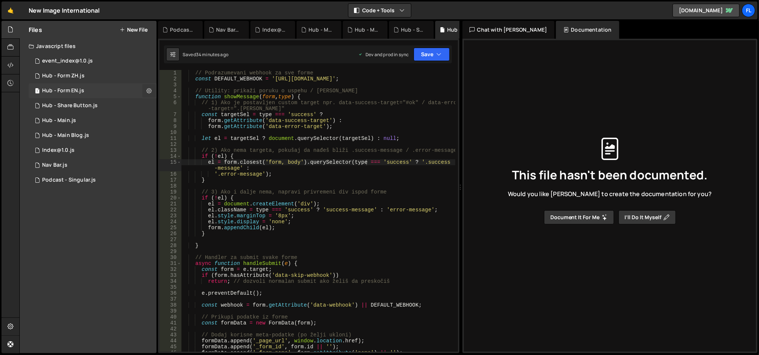
checkbox input "true"
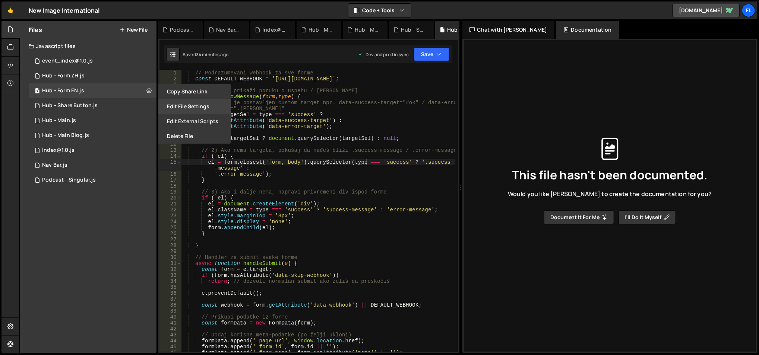
click at [171, 106] on button "Edit File Settings" at bounding box center [194, 106] width 73 height 15
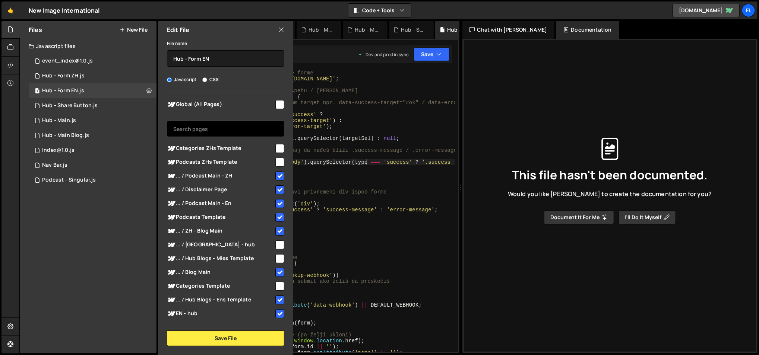
click at [213, 125] on input "text" at bounding box center [225, 129] width 117 height 16
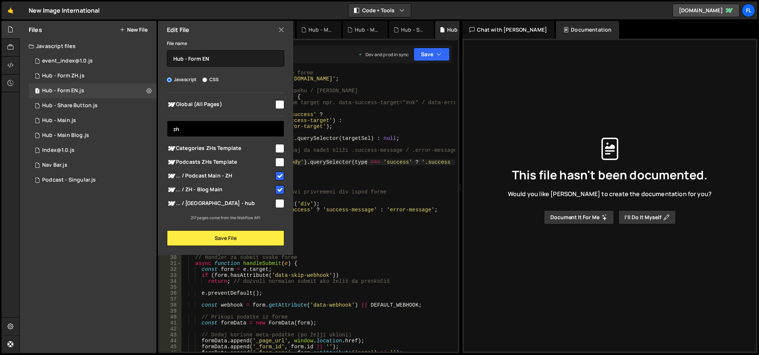
type input "z"
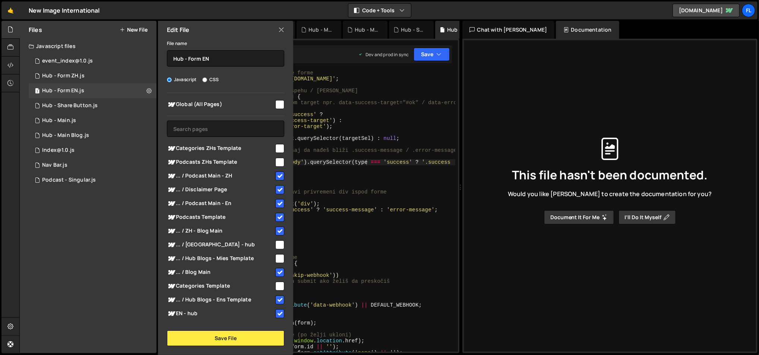
click at [282, 26] on icon at bounding box center [281, 30] width 6 height 8
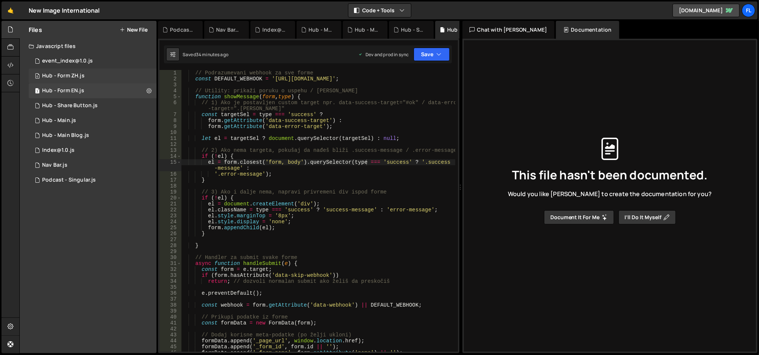
click at [146, 76] on div "6 Hub - Form ZH.js 0" at bounding box center [93, 76] width 128 height 15
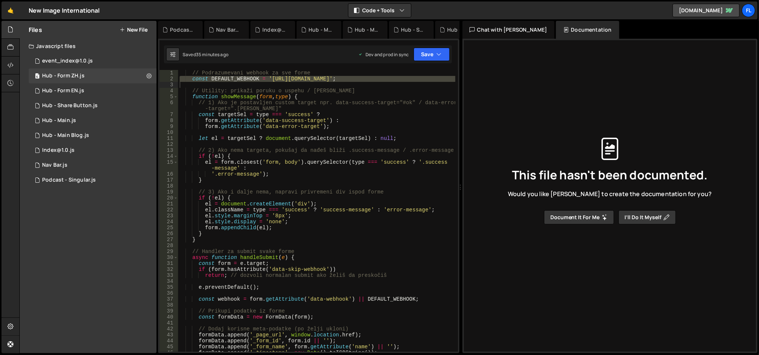
scroll to position [0, 0]
click at [98, 85] on div "7 Hub - Form EN.js 0" at bounding box center [93, 90] width 128 height 15
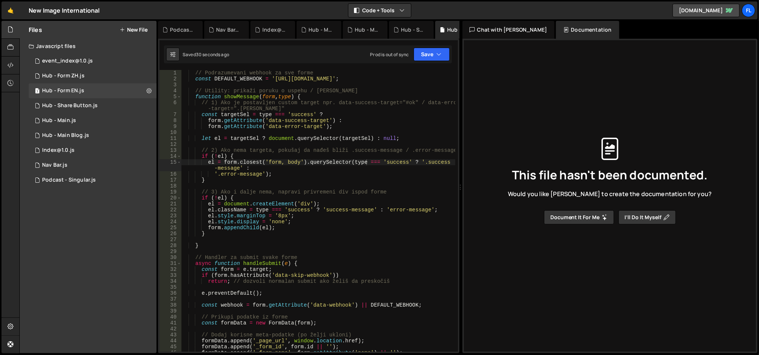
click at [218, 92] on div "// Podrazumevani webhook za sve forme const DEFAULT_WEBHOOK = '[URL][DOMAIN_NAM…" at bounding box center [318, 217] width 275 height 295
type textarea "observer.observe(document.body, { childList: true, subtree: true });"
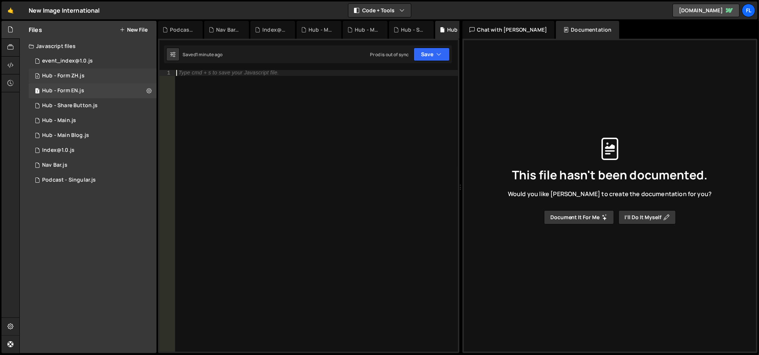
click at [114, 74] on div "6 Hub - Form ZH.js 0" at bounding box center [93, 76] width 128 height 15
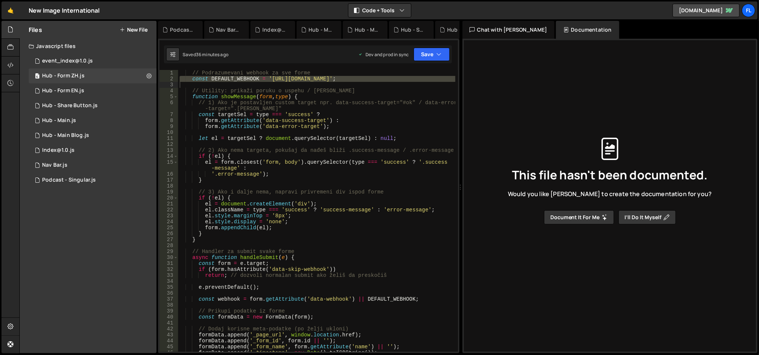
click at [209, 92] on div "// Podrazumevani webhook za sve forme const DEFAULT_WEBHOOK = '[URL][DOMAIN_NAM…" at bounding box center [317, 217] width 278 height 295
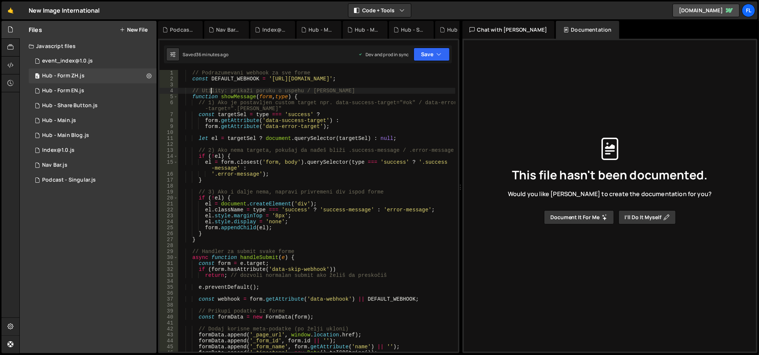
type textarea "observer.observe(document.body, { childList: true, subtree: true });"
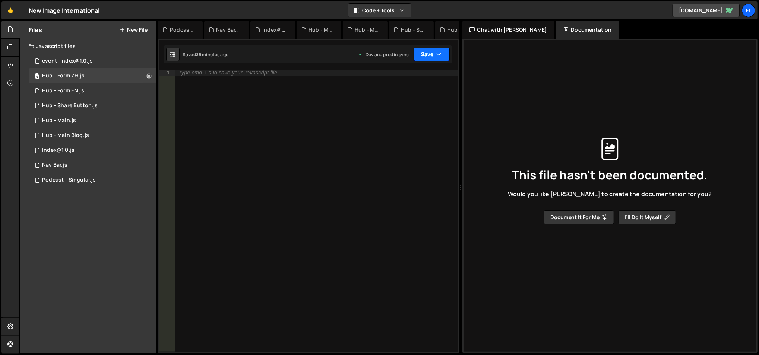
click at [432, 51] on button "Save" at bounding box center [431, 54] width 36 height 13
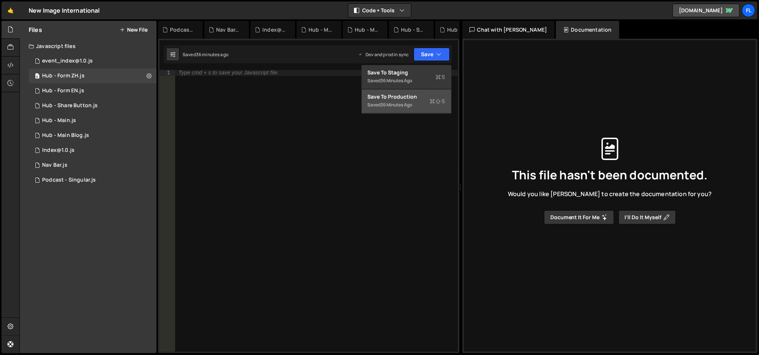
click at [398, 98] on div "Save to Production S" at bounding box center [406, 96] width 77 height 7
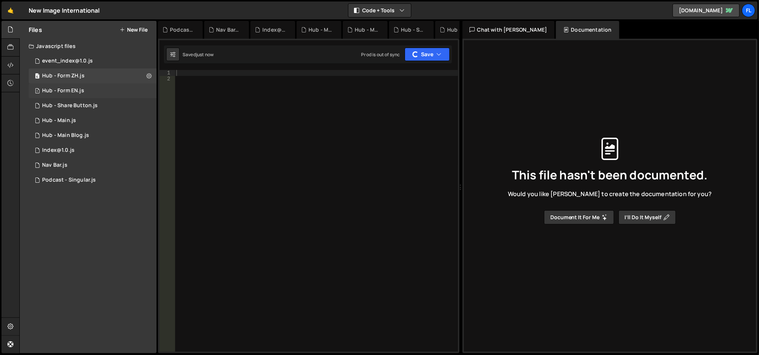
click at [121, 92] on div "7 Hub - Form EN.js 0" at bounding box center [93, 90] width 128 height 15
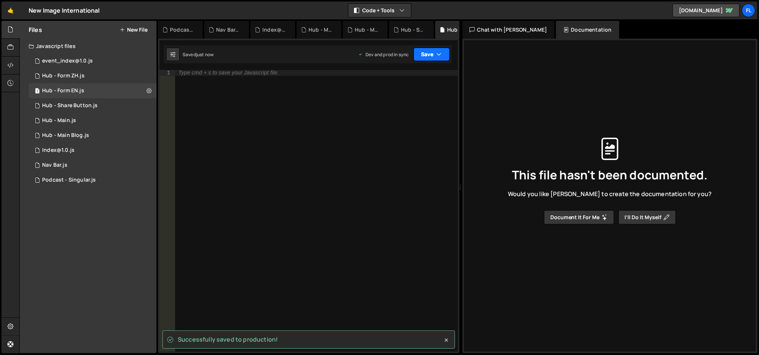
click at [421, 57] on button "Save" at bounding box center [431, 54] width 36 height 13
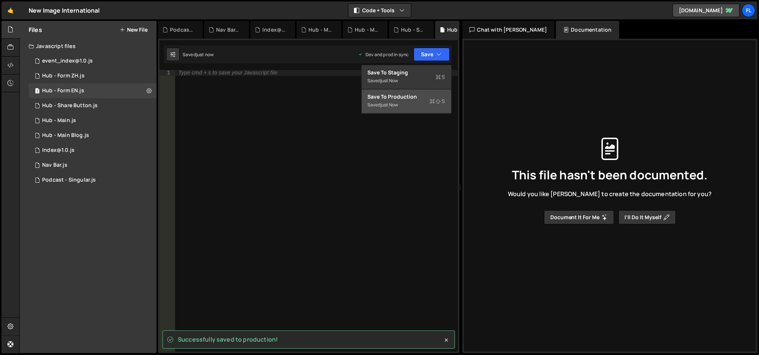
click at [416, 92] on button "Save to Production S Saved just now" at bounding box center [406, 101] width 89 height 24
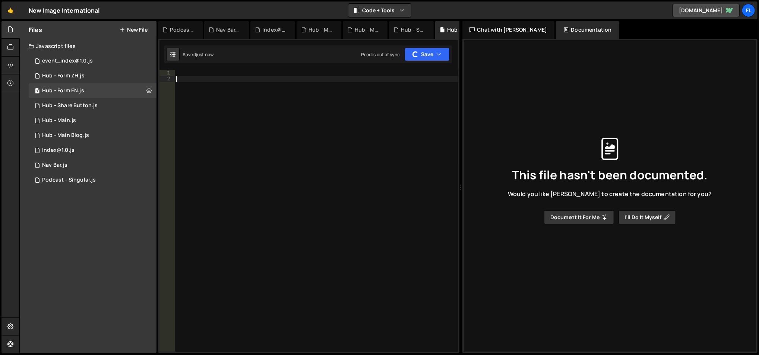
click at [236, 91] on div at bounding box center [316, 217] width 283 height 295
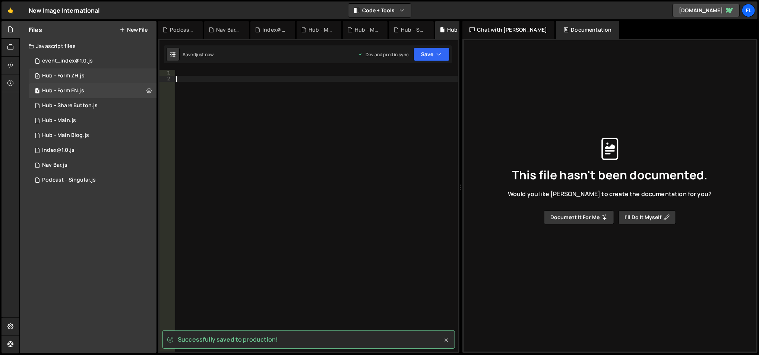
click at [126, 72] on div "6 Hub - Form ZH.js 0" at bounding box center [93, 76] width 128 height 15
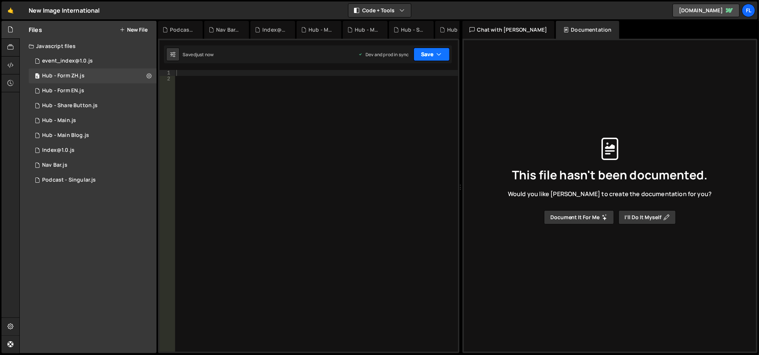
click at [428, 57] on button "Save" at bounding box center [431, 54] width 36 height 13
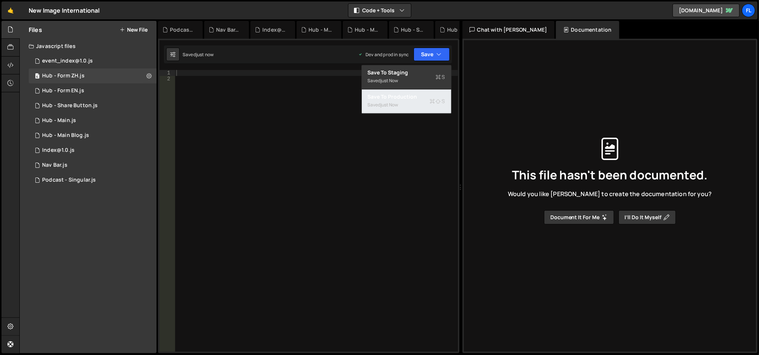
click at [406, 103] on div "Saved just now" at bounding box center [406, 105] width 77 height 9
